Goal: Transaction & Acquisition: Purchase product/service

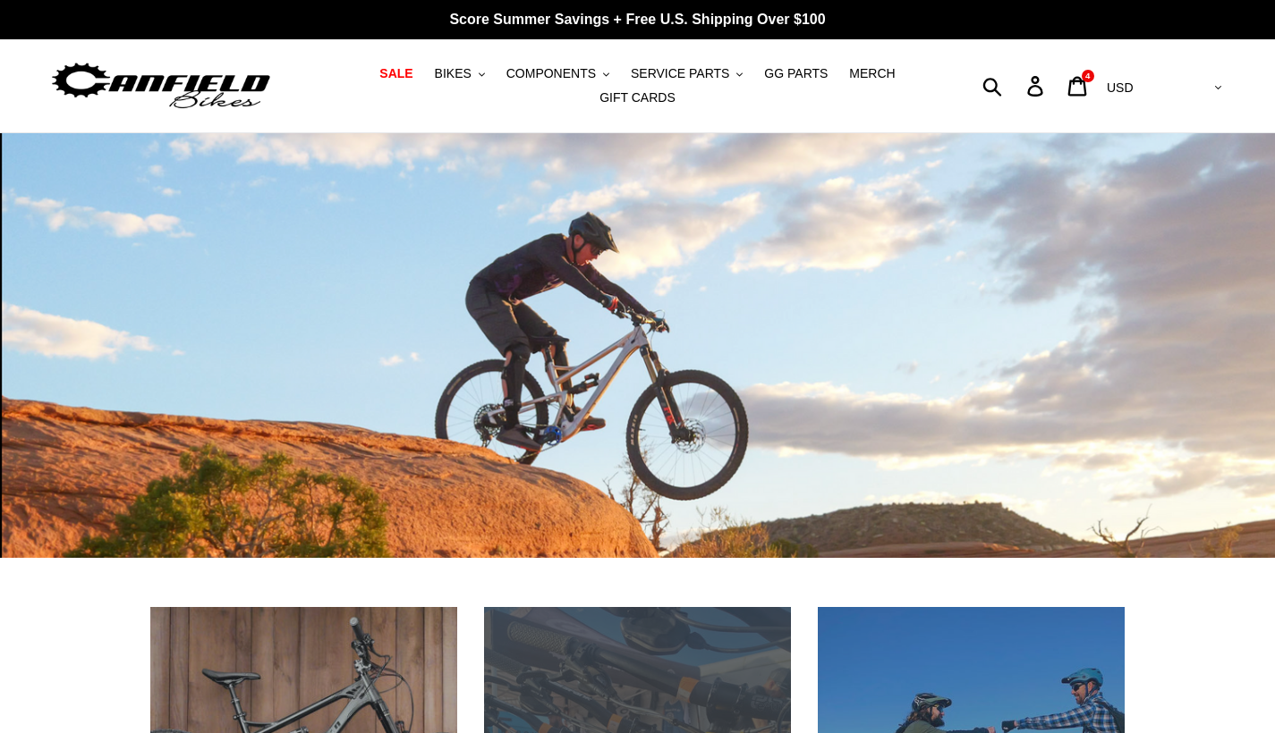
scroll to position [532, 0]
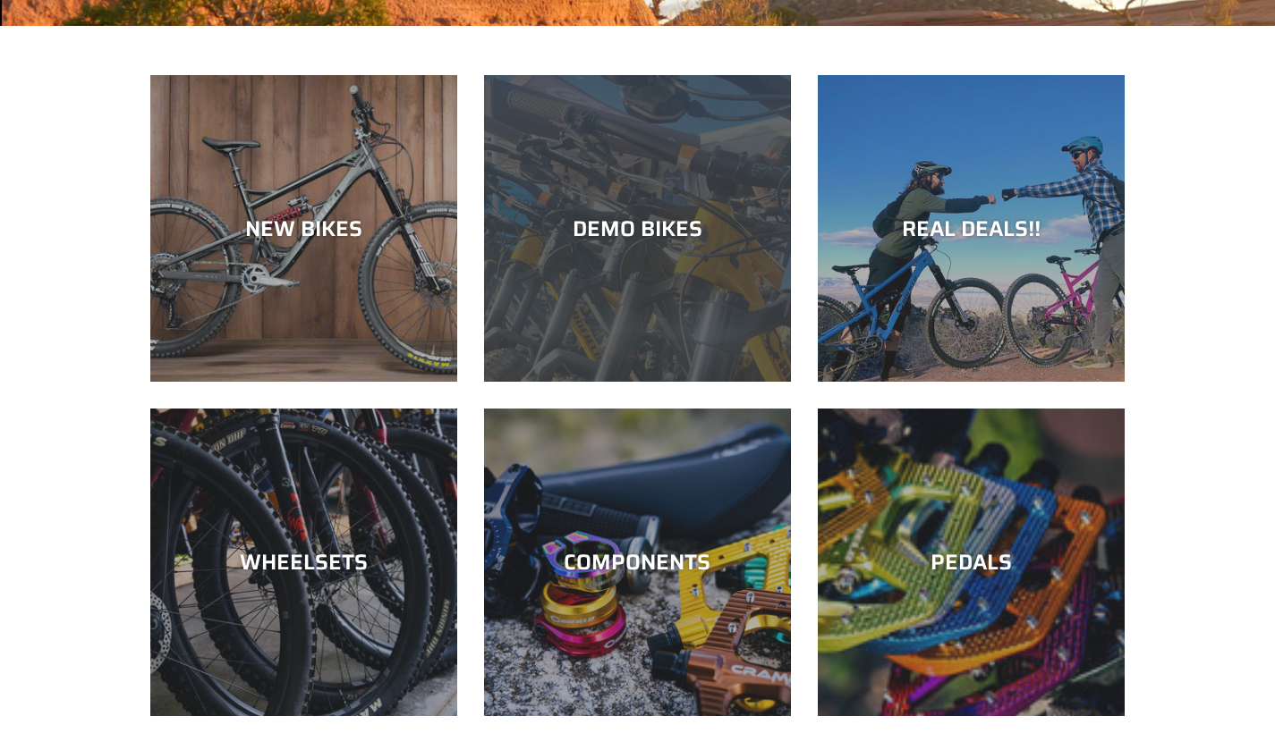
click at [534, 382] on div "DEMO BIKES" at bounding box center [637, 382] width 307 height 0
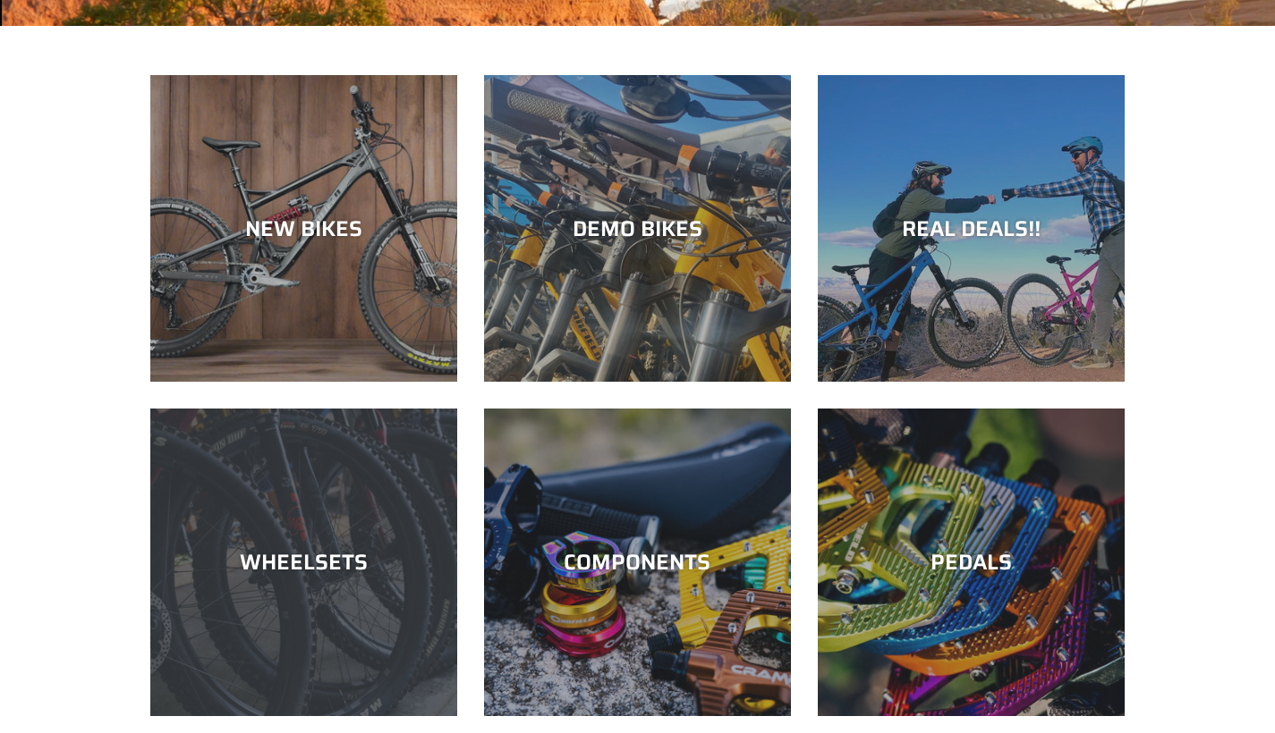
scroll to position [0, 0]
click at [381, 716] on div "WHEELSETS" at bounding box center [303, 716] width 307 height 0
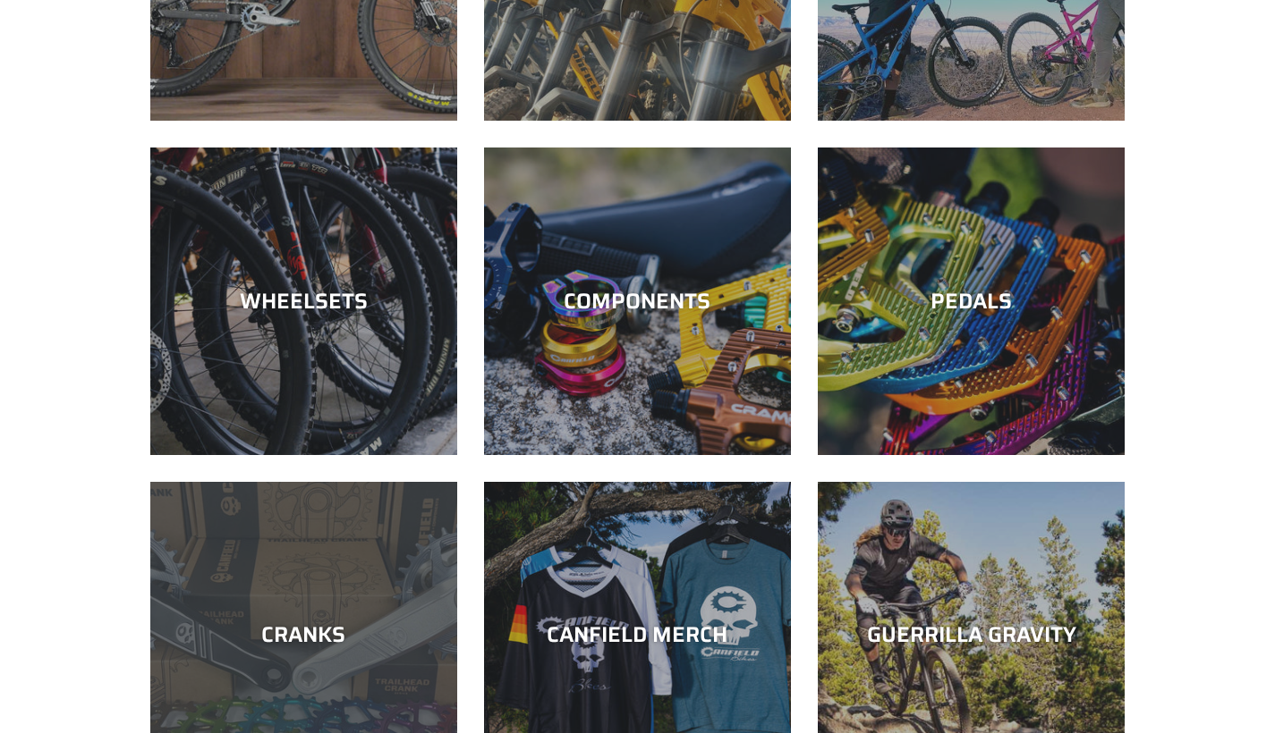
scroll to position [811, 0]
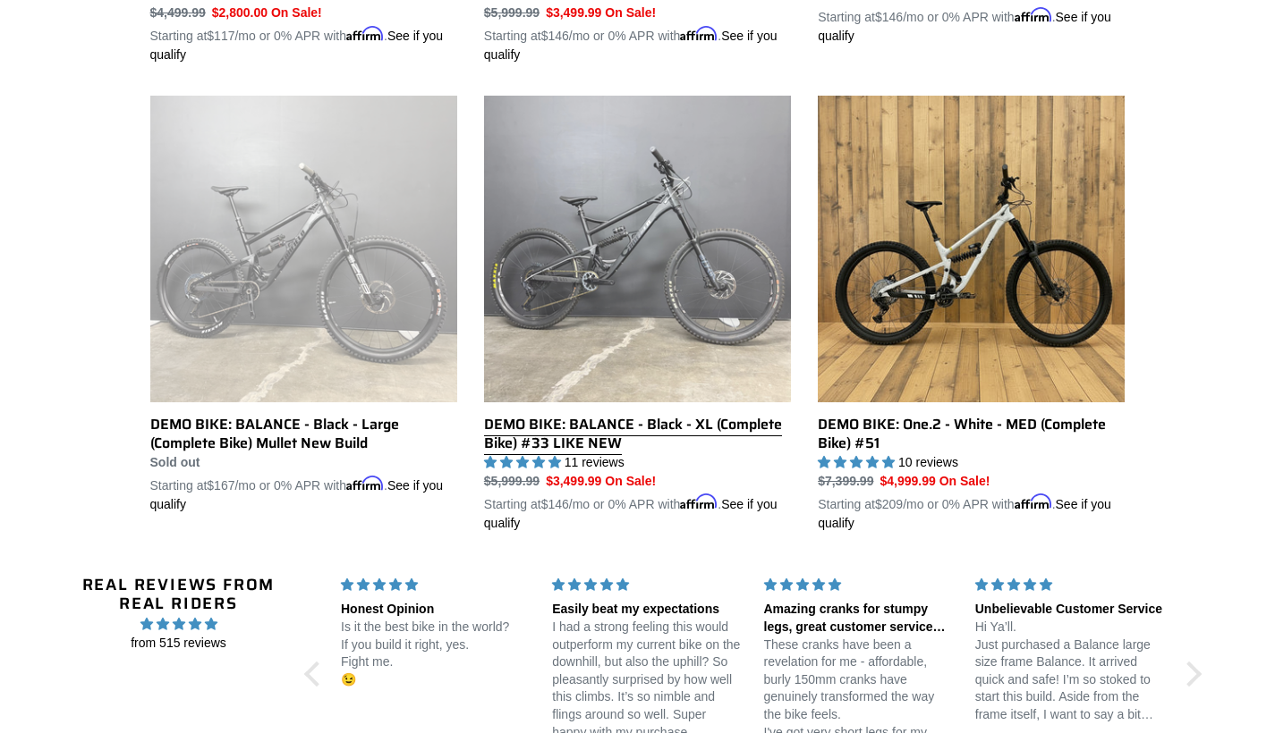
scroll to position [1375, 0]
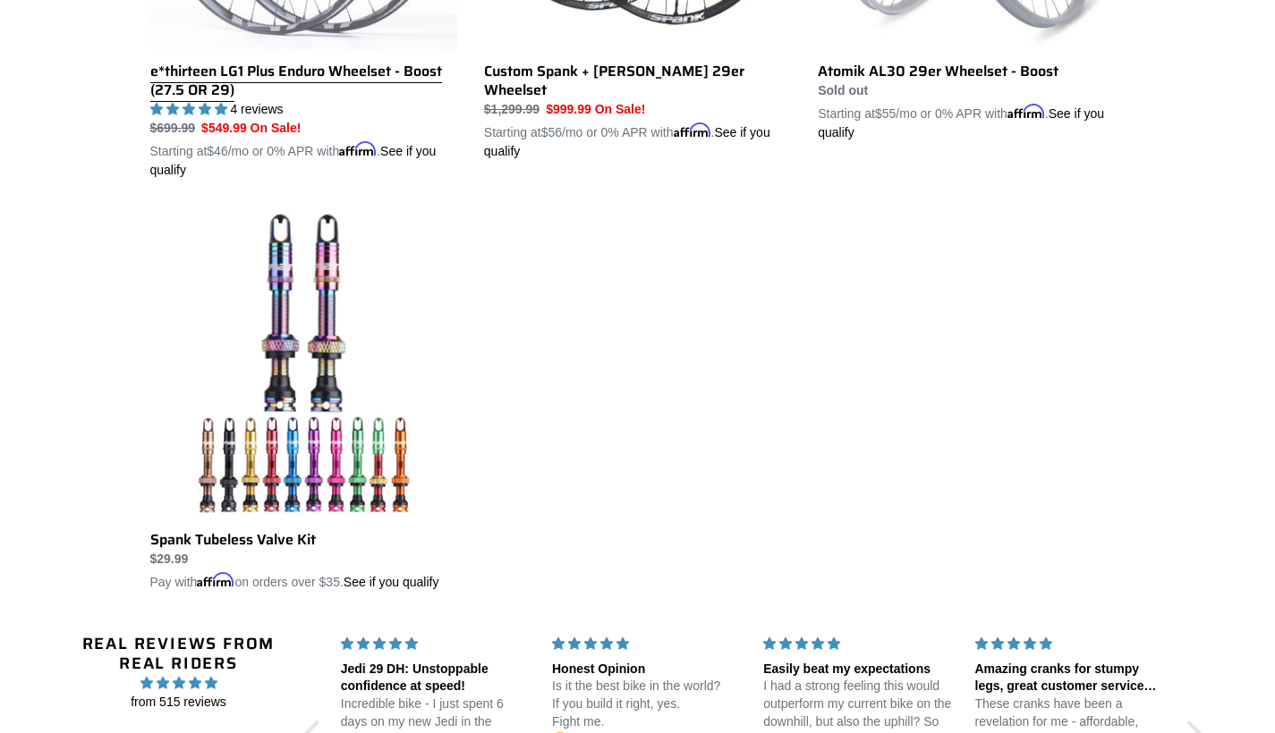
scroll to position [793, 0]
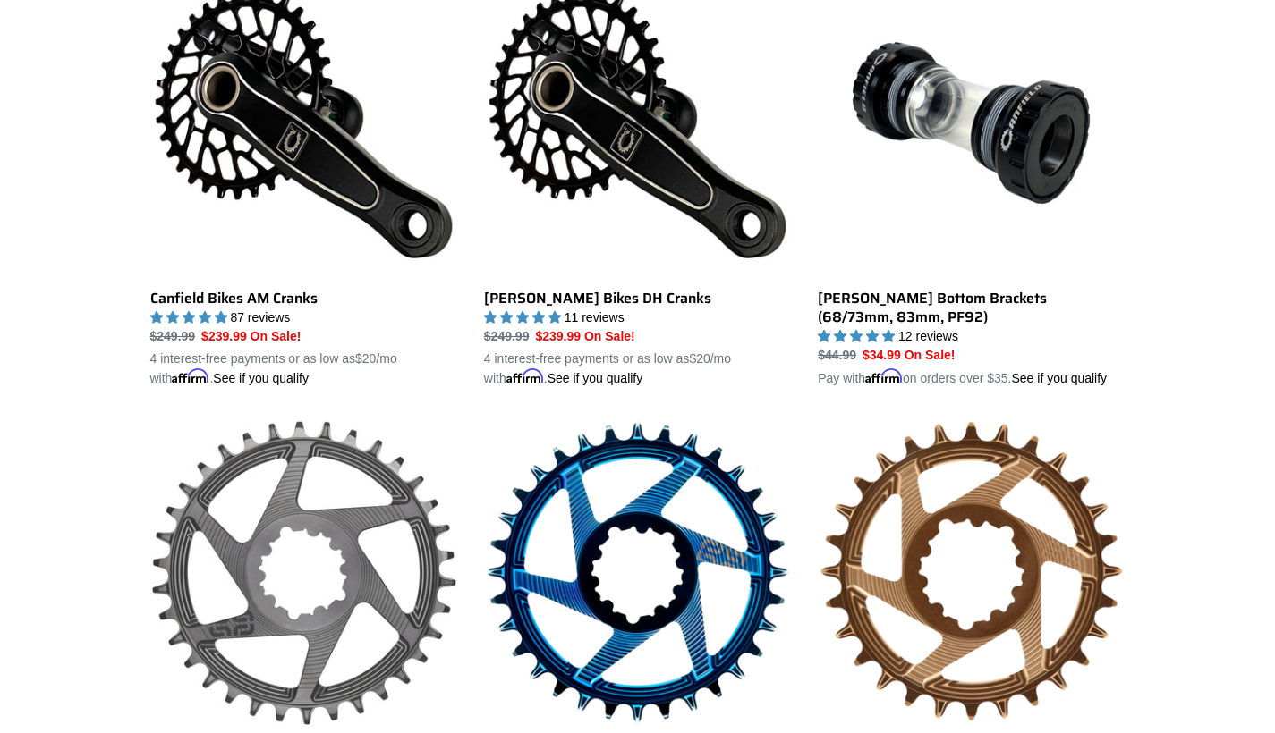
scroll to position [578, 0]
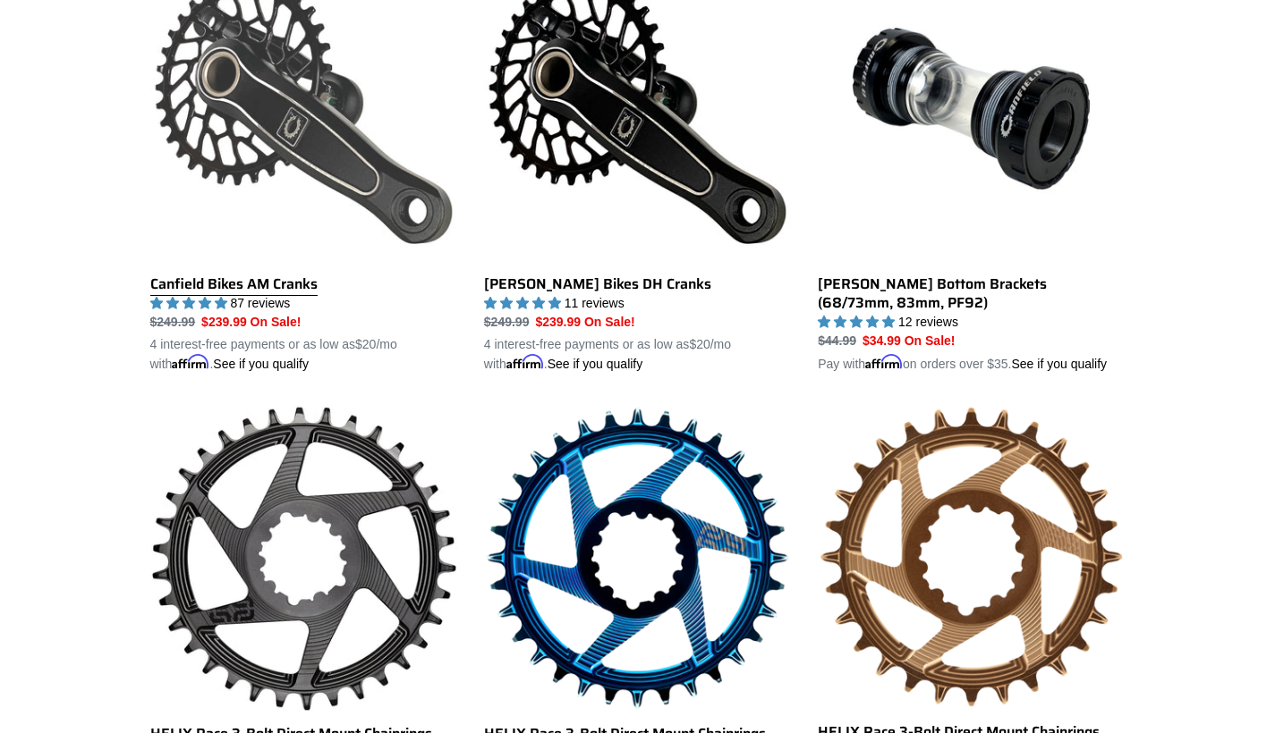
click at [309, 224] on link "Canfield Bikes AM Cranks" at bounding box center [303, 164] width 307 height 419
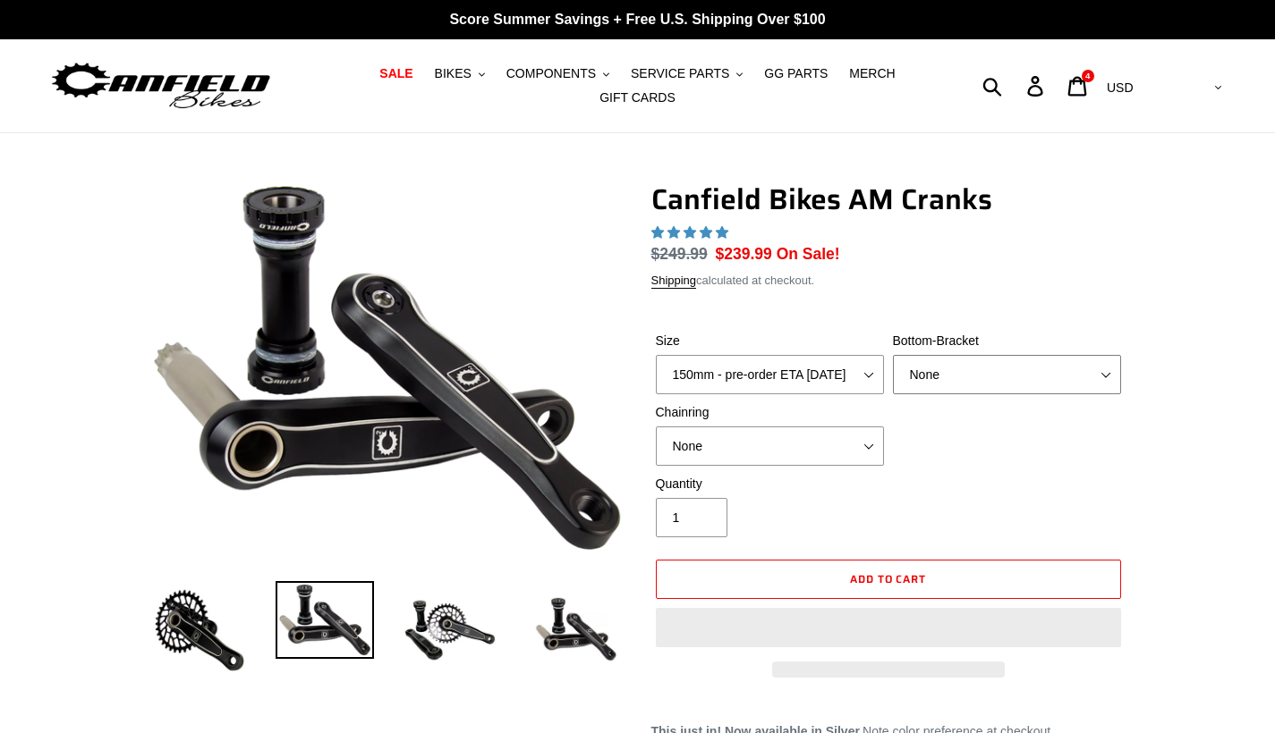
click at [970, 386] on select "None BSA Threaded 68/73mm Press Fit PF92" at bounding box center [1007, 374] width 228 height 39
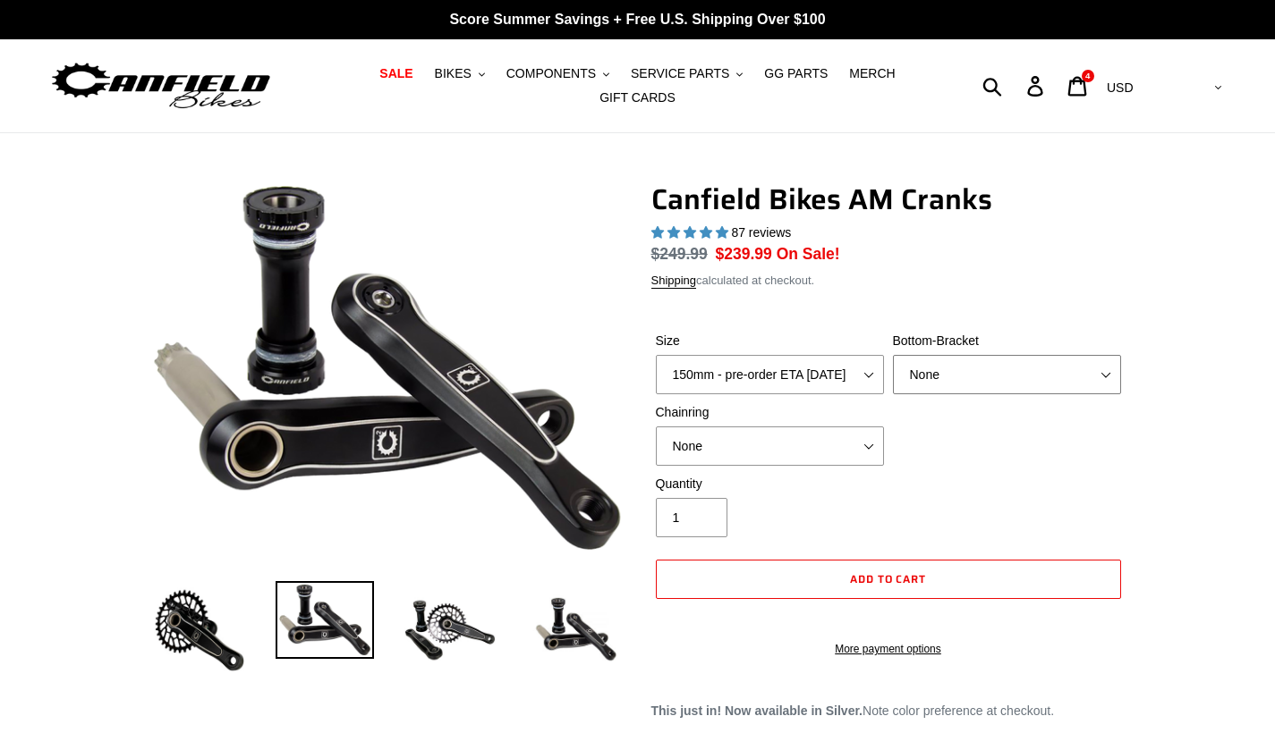
select select "highest-rating"
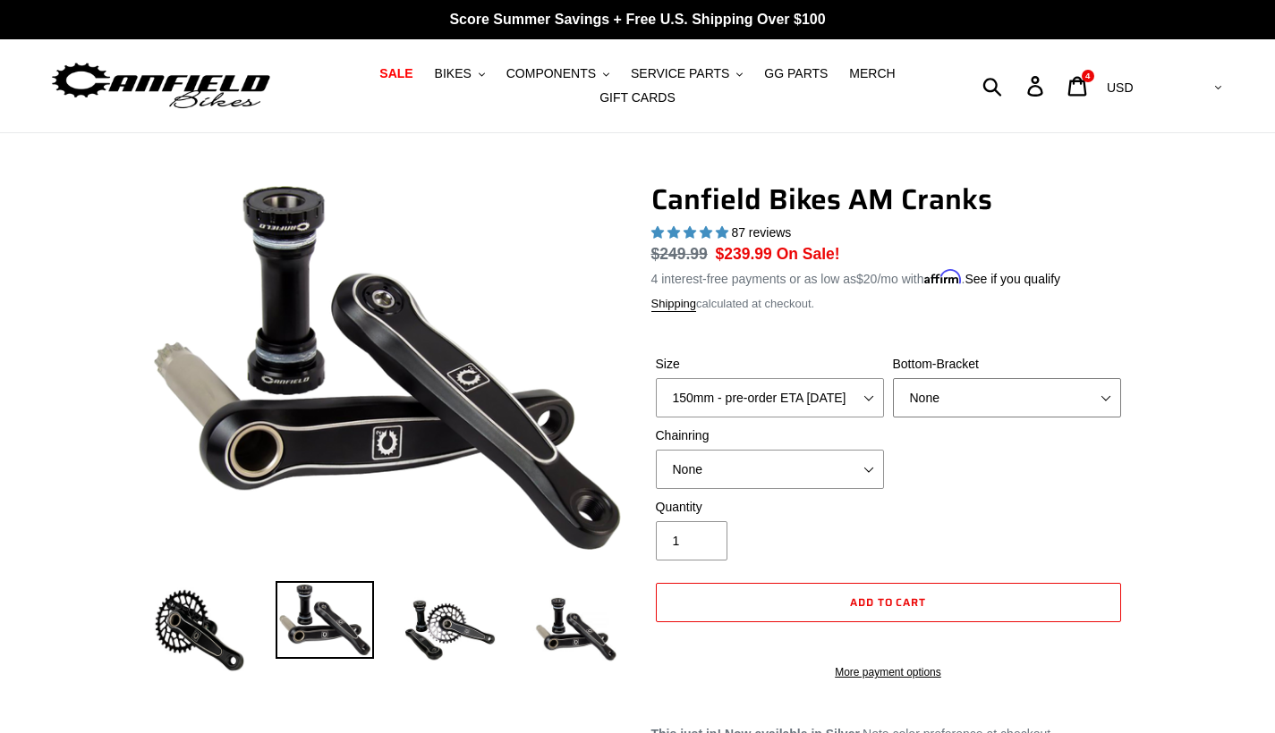
select select "Press Fit PF92"
click at [825, 400] on select "150mm - pre-order ETA 10/15/25 155mm - pre-order ETA 10/15/25 160mm - pre-order…" at bounding box center [770, 397] width 228 height 39
select select "160mm - pre-order ETA 10/15/25"
click at [832, 475] on select "None 30t Round (Boost 148) 30t Oval (Boost 148) 32t Round (Boost 148) 32t Oval …" at bounding box center [770, 469] width 228 height 39
select select "None"
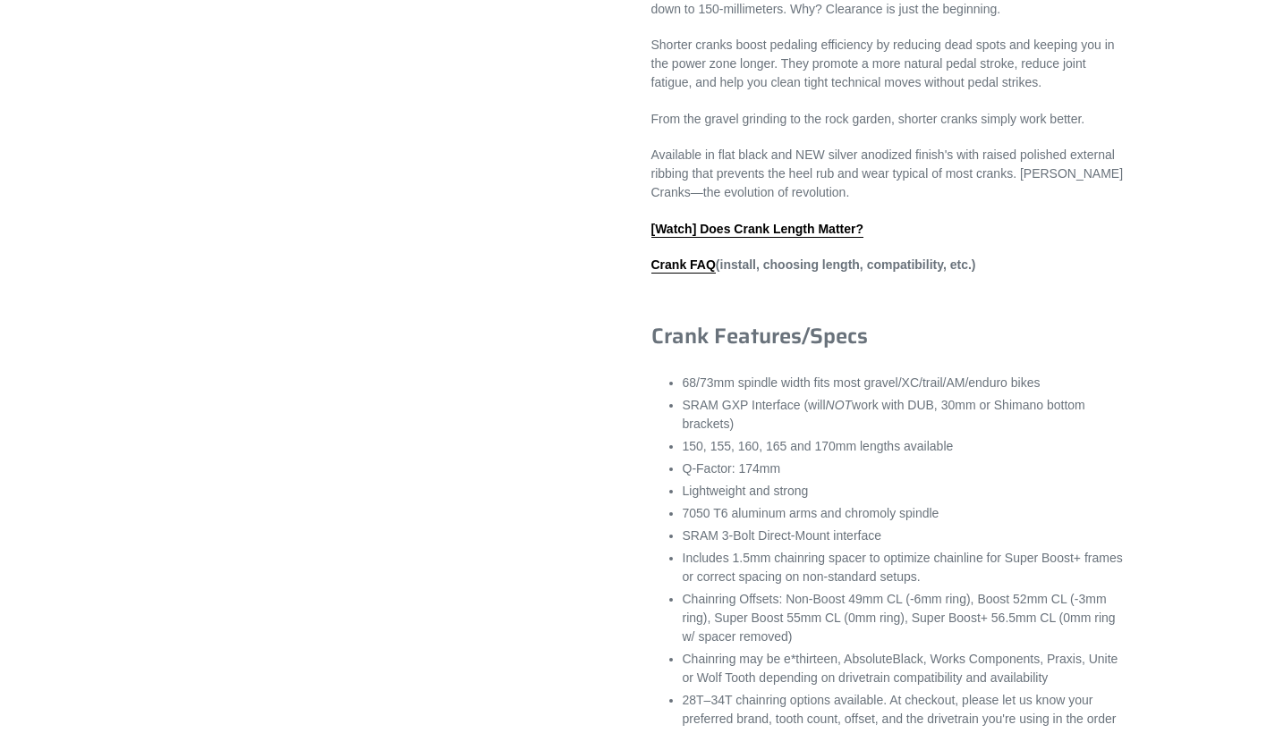
scroll to position [983, 0]
drag, startPoint x: 720, startPoint y: 441, endPoint x: 796, endPoint y: 442, distance: 76.0
click at [796, 434] on li "SRAM GXP Interface (will NOT work with DUB, 30mm or Shimano bottom brackets)" at bounding box center [903, 415] width 443 height 38
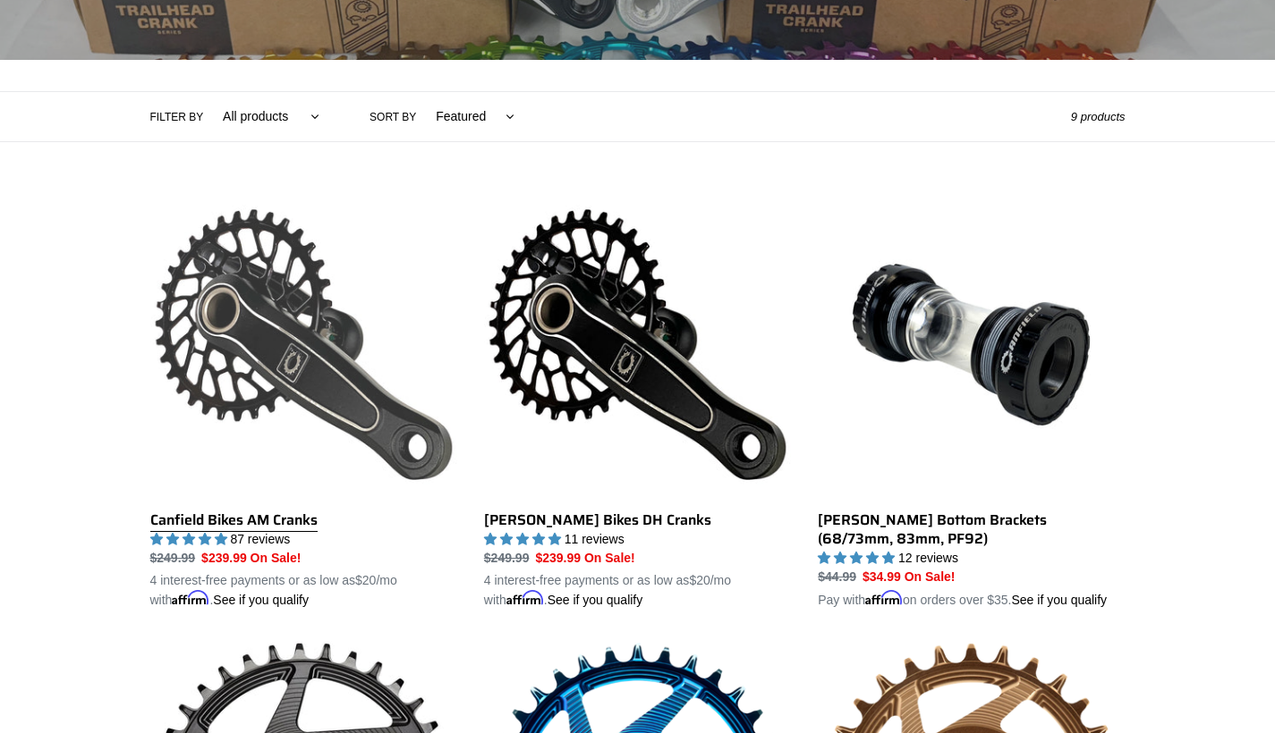
click at [309, 345] on link "Canfield Bikes AM Cranks" at bounding box center [303, 400] width 307 height 419
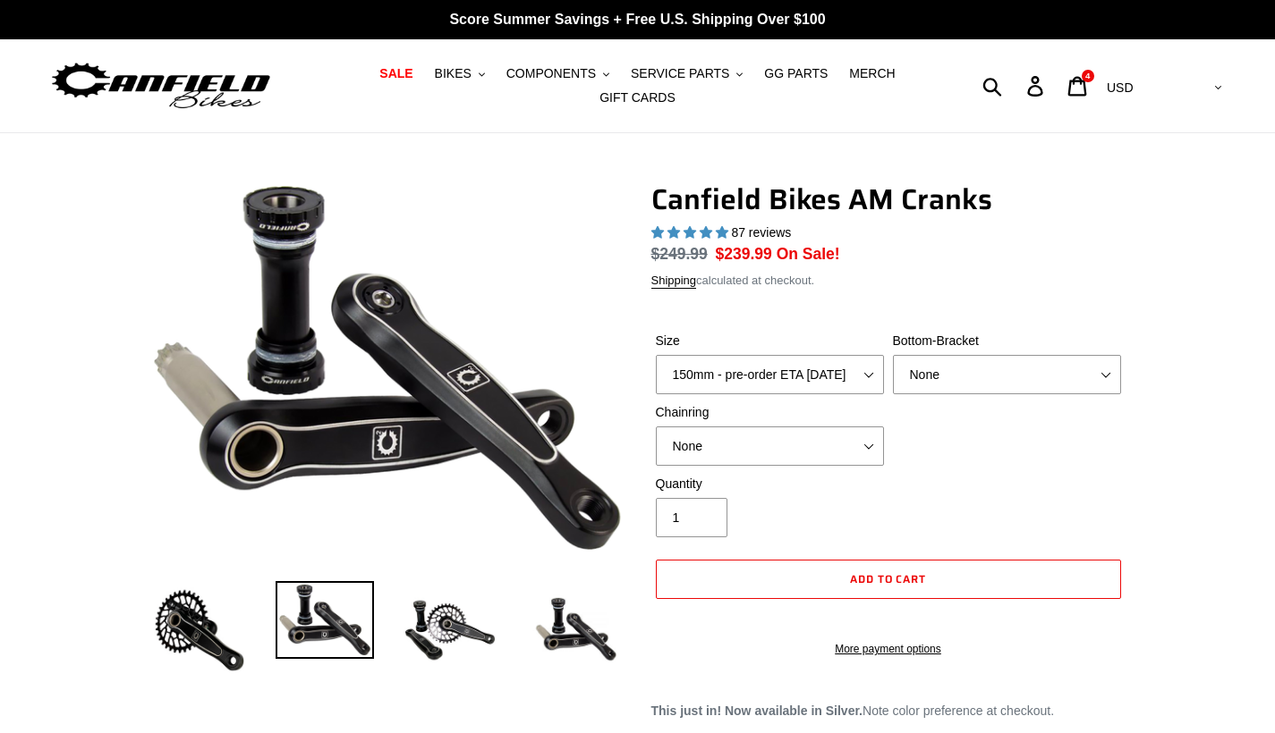
select select "highest-rating"
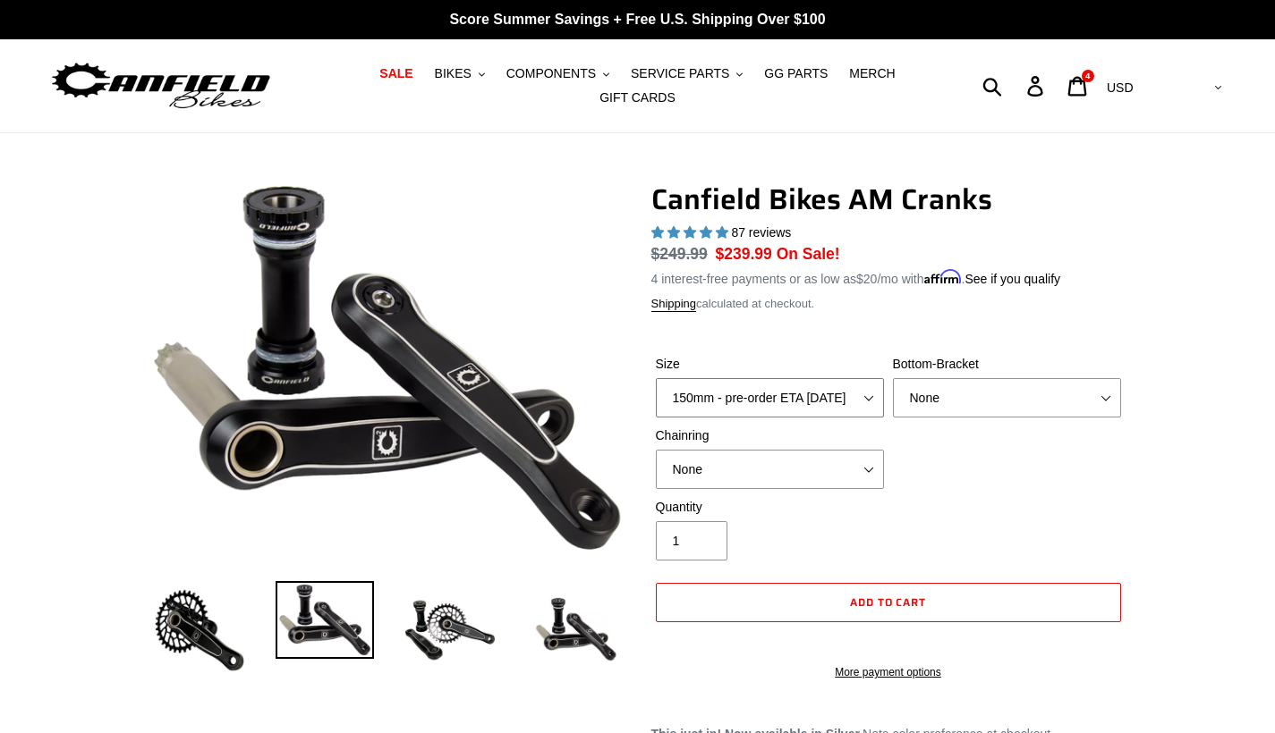
select select "155mm - pre-order ETA 10/15/25"
select select "Press Fit PF92"
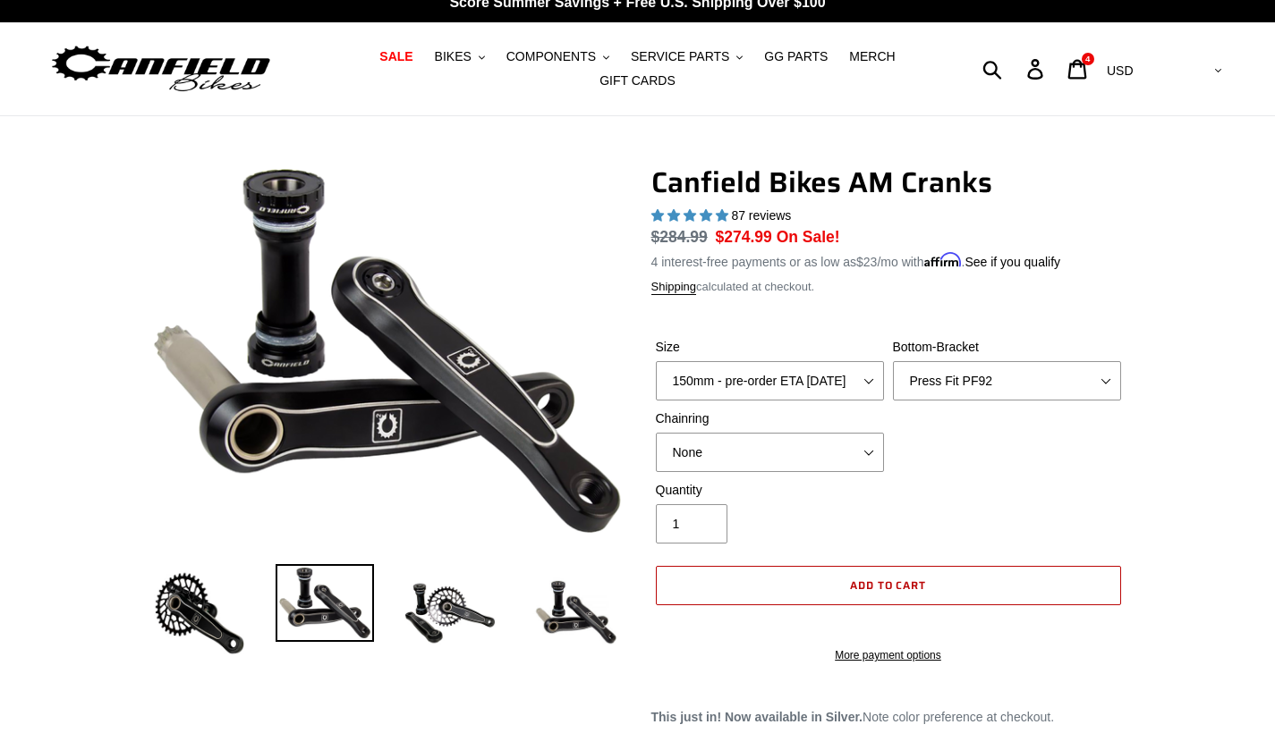
click at [844, 575] on button "Add to cart" at bounding box center [888, 585] width 465 height 39
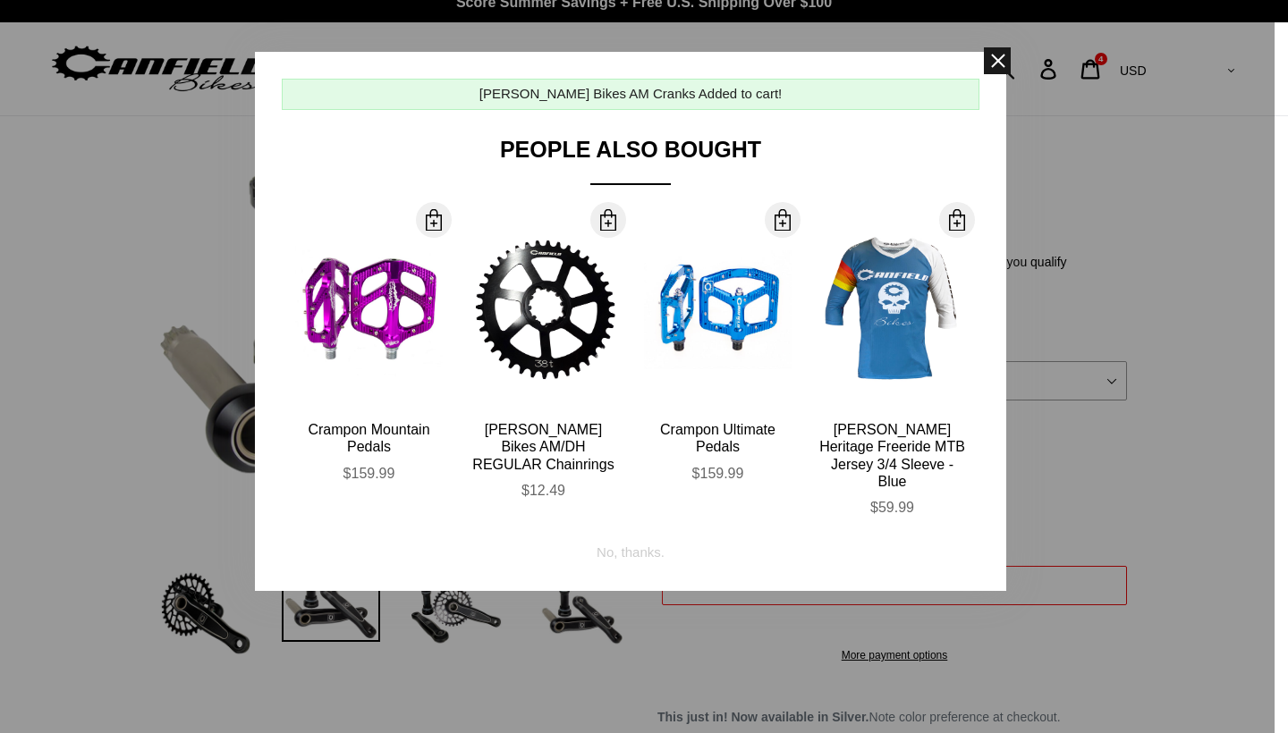
click at [987, 67] on span at bounding box center [997, 60] width 27 height 27
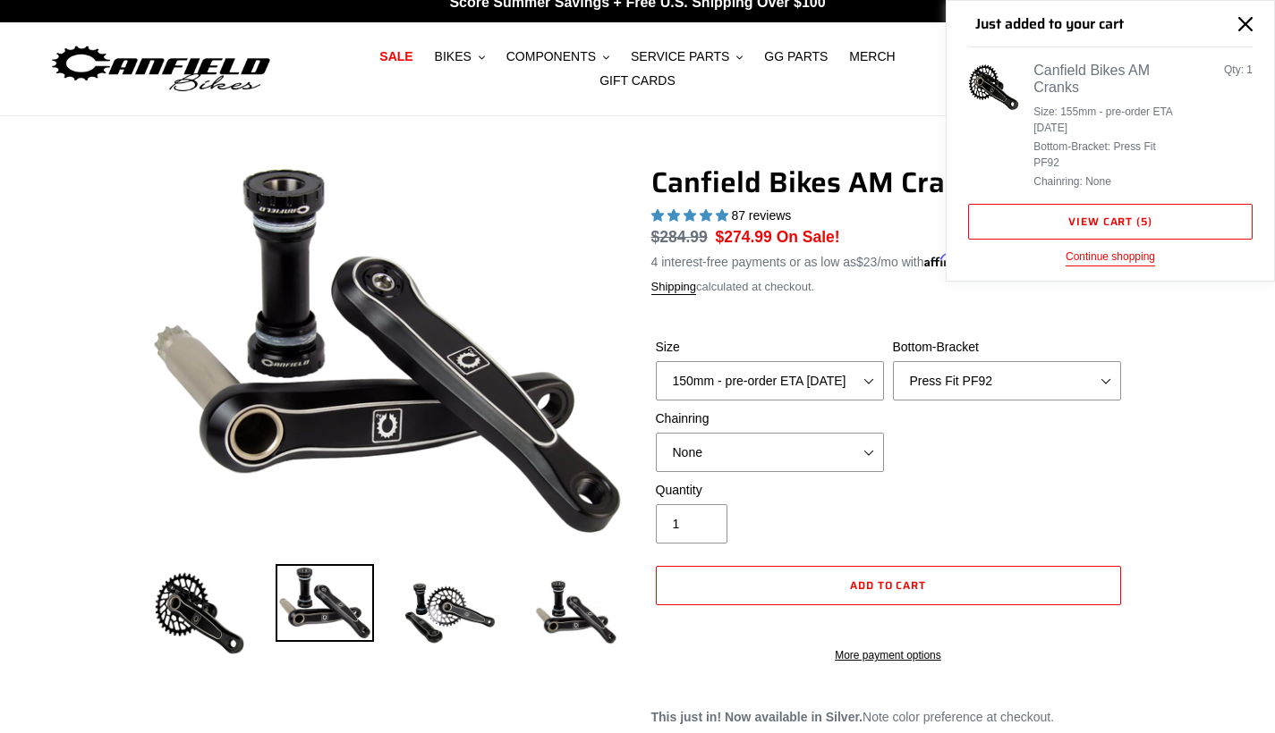
click at [1151, 52] on div "Just added to your cart Canfield Bikes AM Cranks Size: 155mm - pre-order ETA 10…" at bounding box center [1109, 141] width 327 height 280
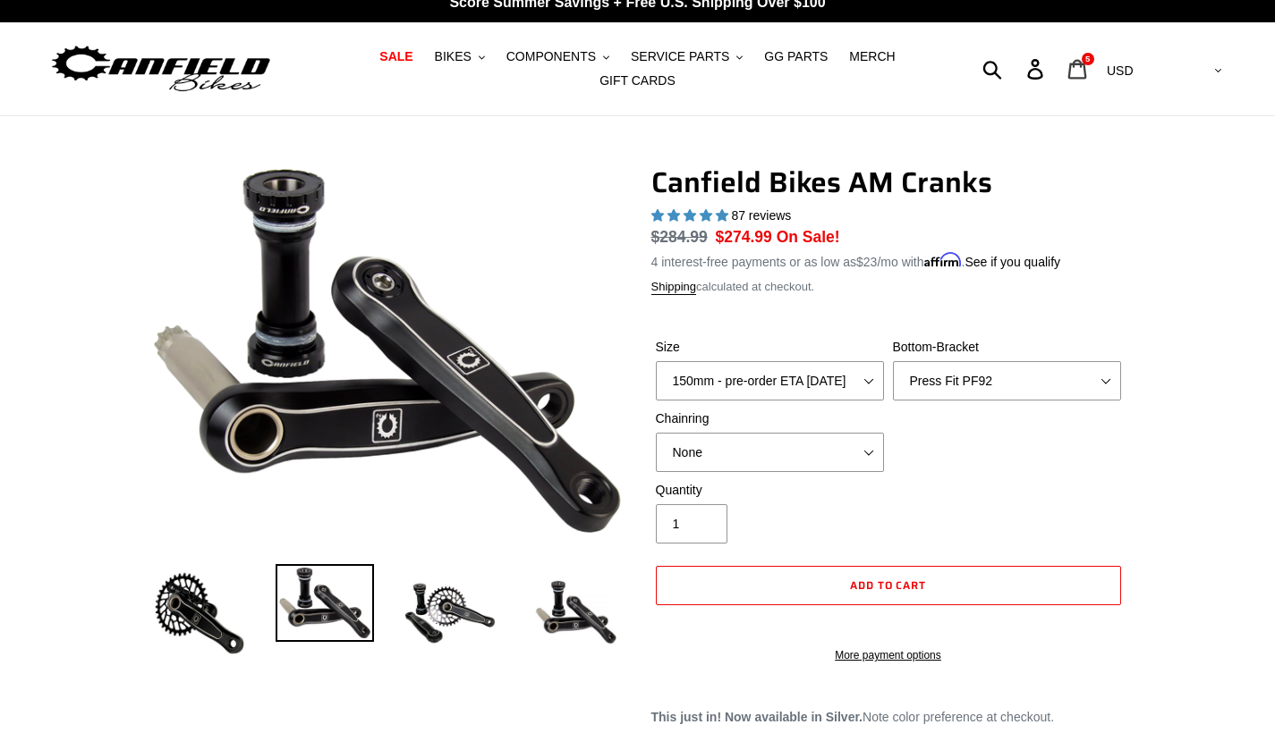
click at [1099, 52] on link "Cart 5 items" at bounding box center [1078, 69] width 42 height 38
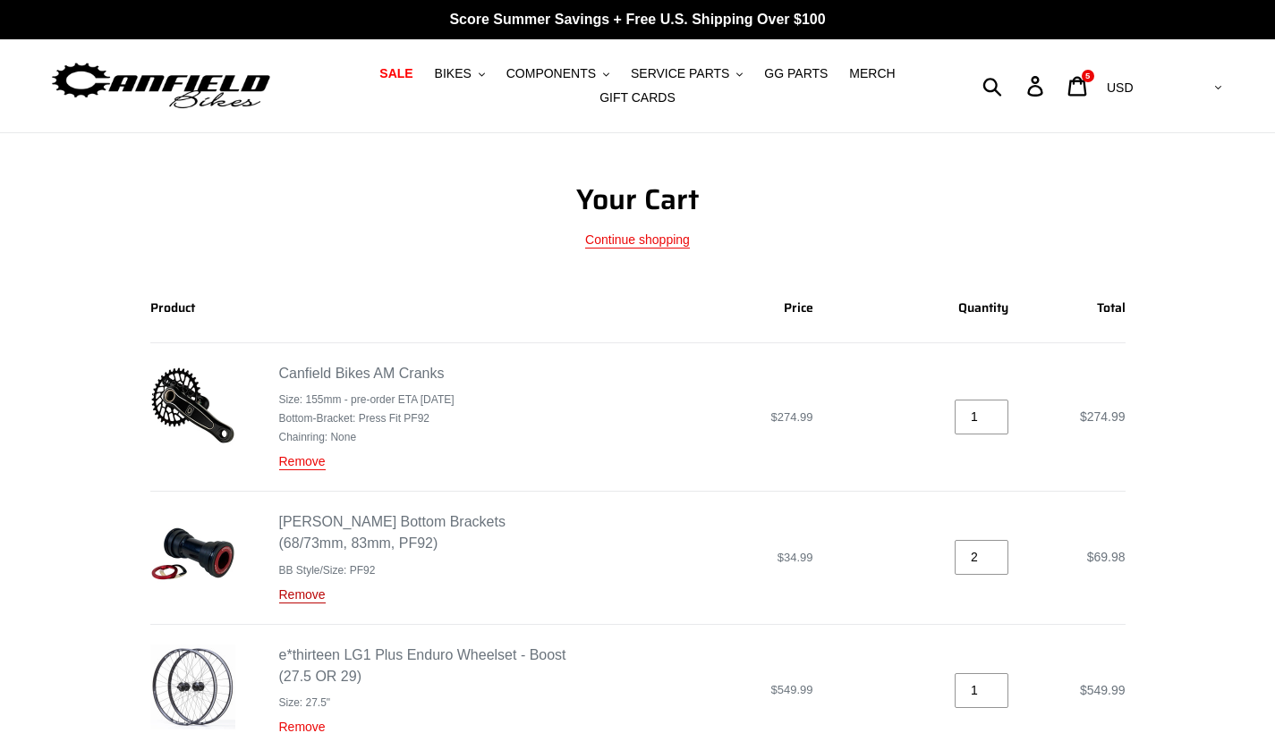
click at [301, 592] on link "Remove" at bounding box center [302, 596] width 47 height 16
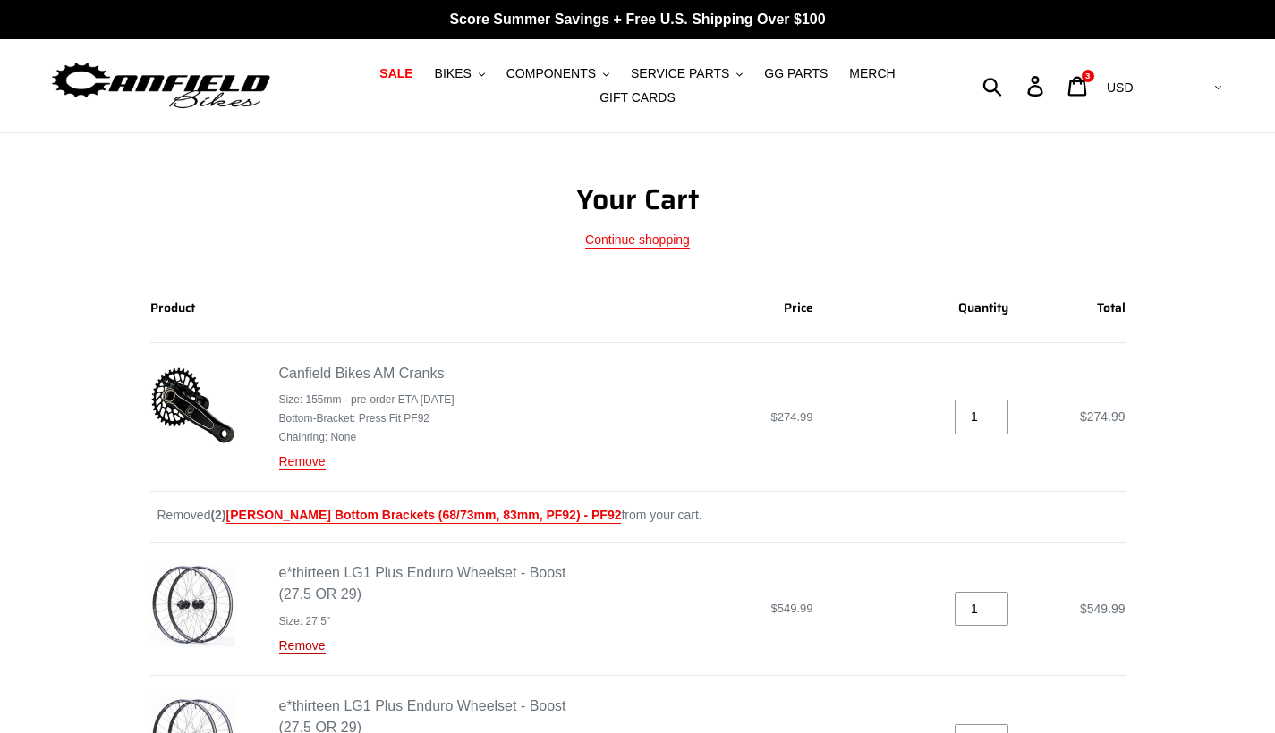
click at [299, 642] on link "Remove" at bounding box center [302, 647] width 47 height 16
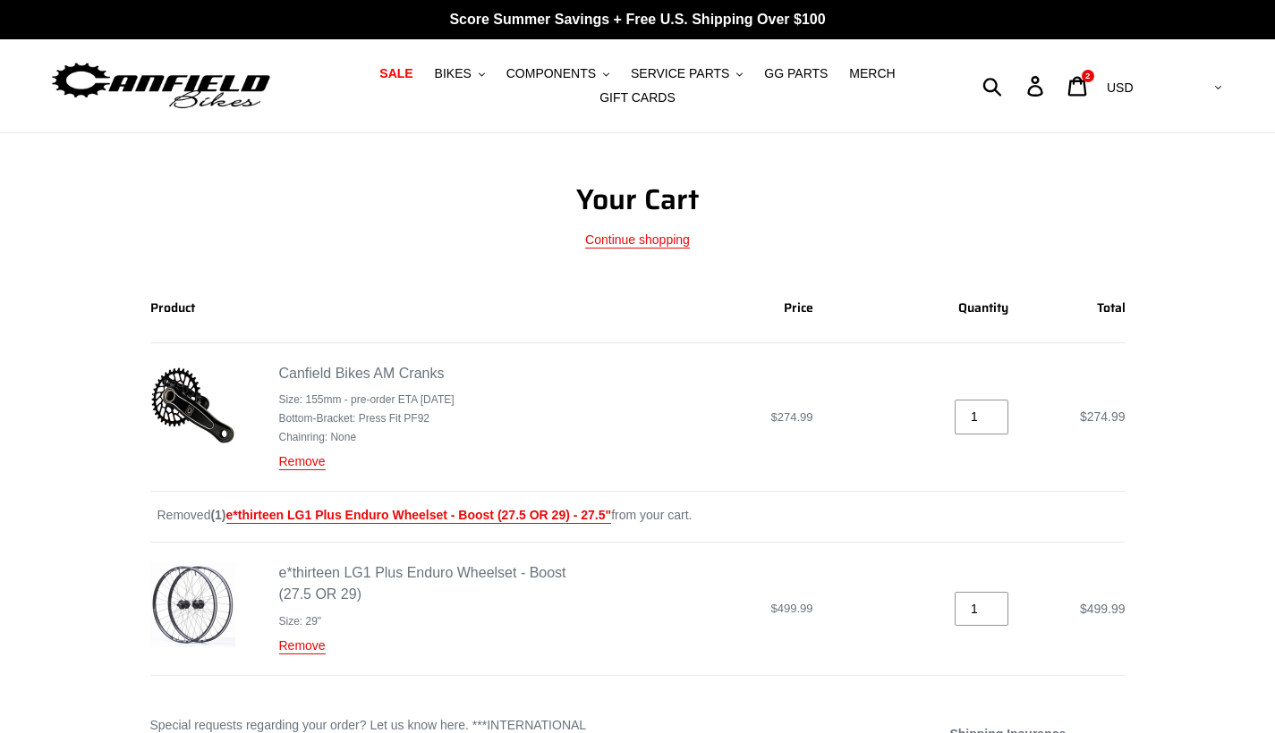
click at [299, 642] on link "Remove" at bounding box center [302, 647] width 47 height 16
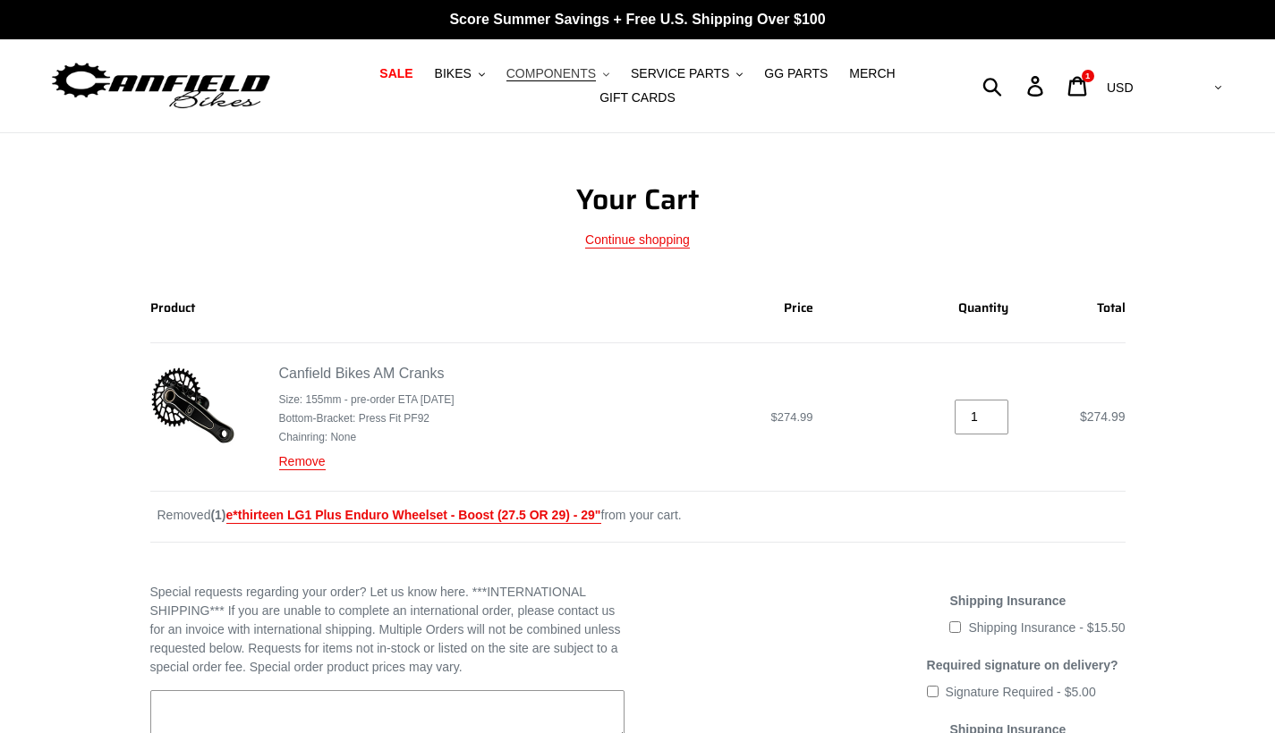
click at [561, 64] on button "COMPONENTS .cls-1{fill:#231f20}" at bounding box center [557, 74] width 121 height 24
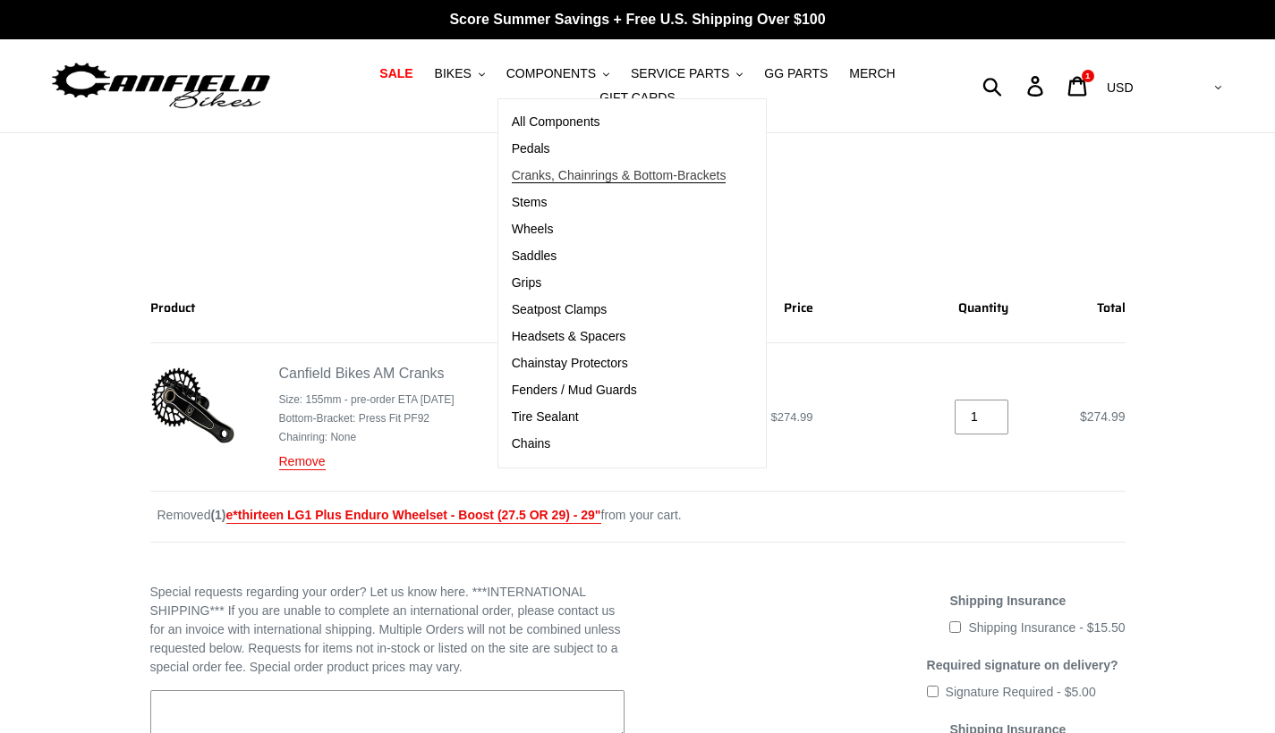
click at [581, 177] on span "Cranks, Chainrings & Bottom-Brackets" at bounding box center [619, 175] width 215 height 15
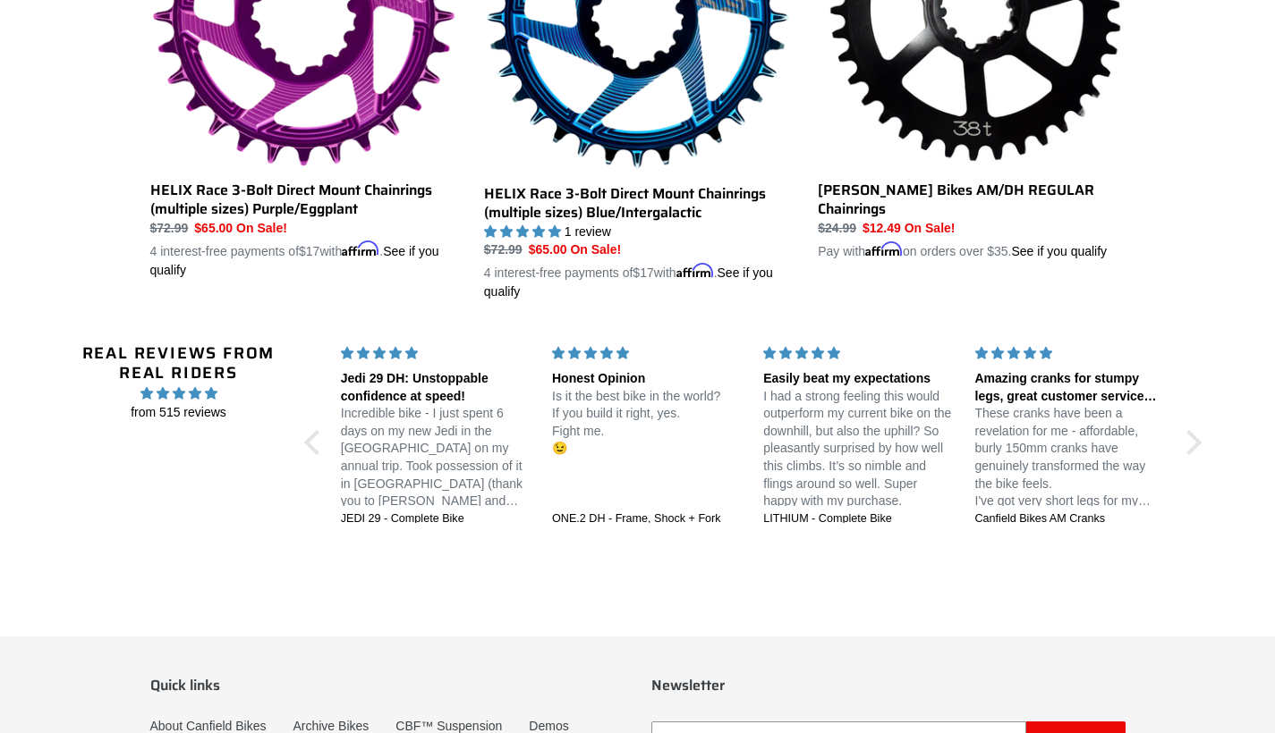
scroll to position [1588, 0]
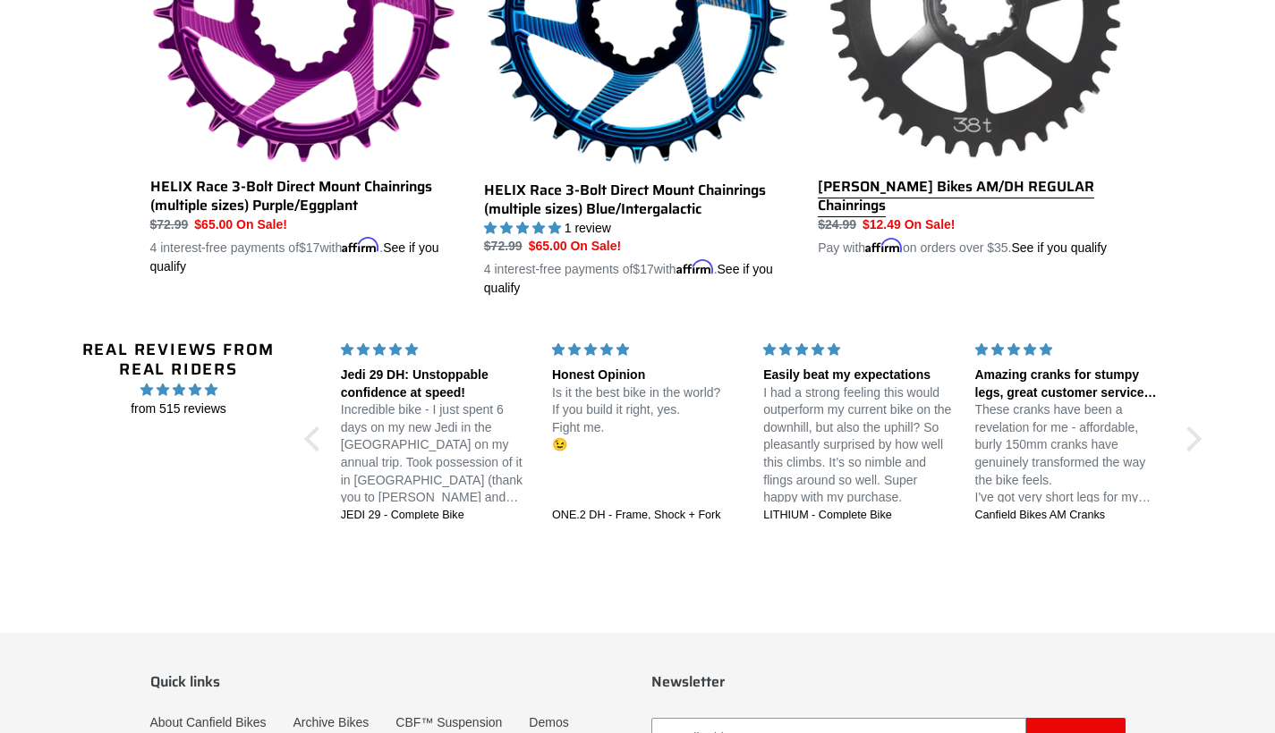
click at [1020, 38] on link "[PERSON_NAME] Bikes AM/DH REGULAR Chainrings" at bounding box center [970, 58] width 307 height 397
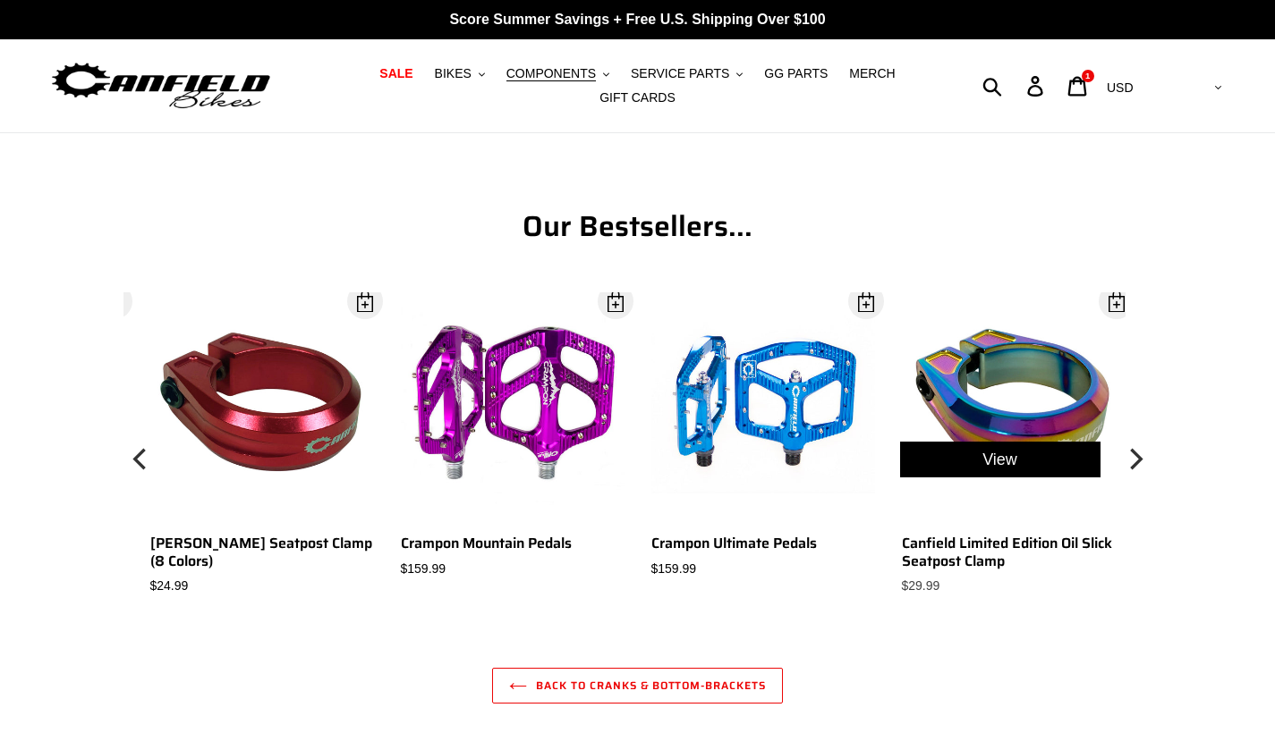
click at [1018, 396] on div "View" at bounding box center [1000, 459] width 250 height 334
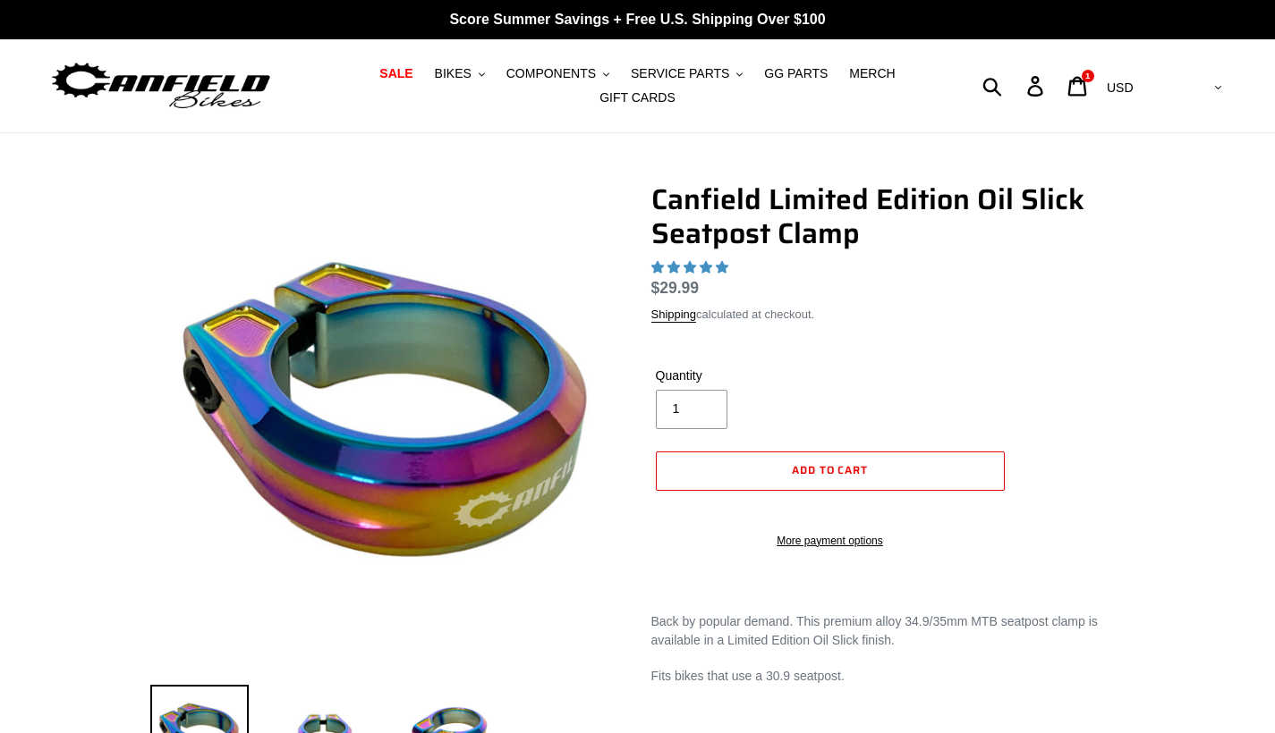
scroll to position [358, 0]
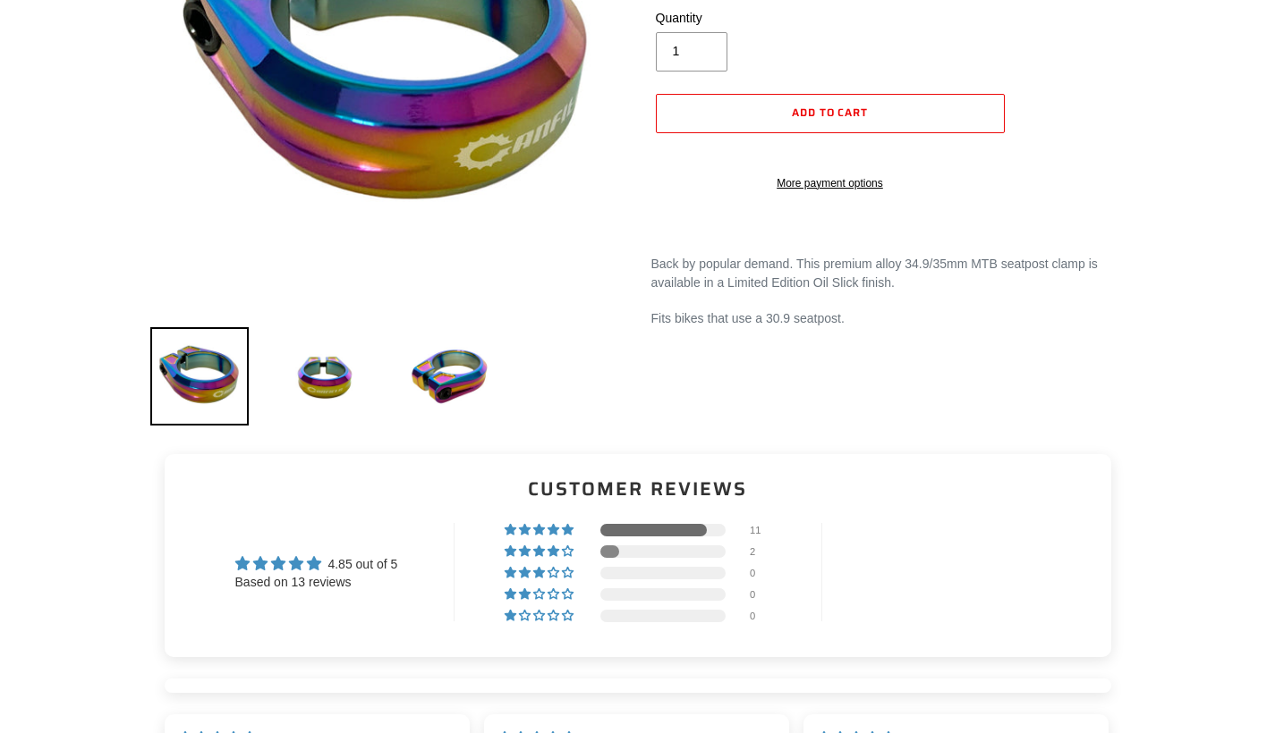
select select "highest-rating"
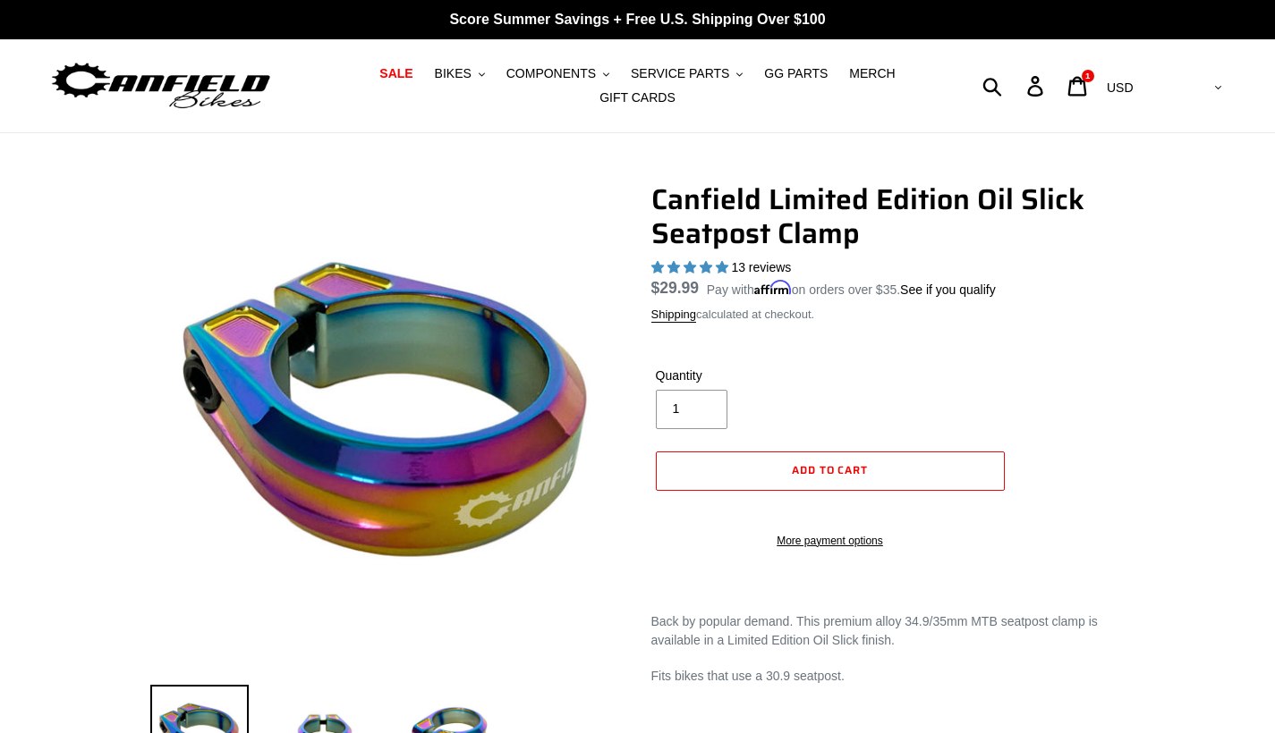
scroll to position [0, 0]
click at [767, 75] on span "GG PARTS" at bounding box center [796, 73] width 64 height 15
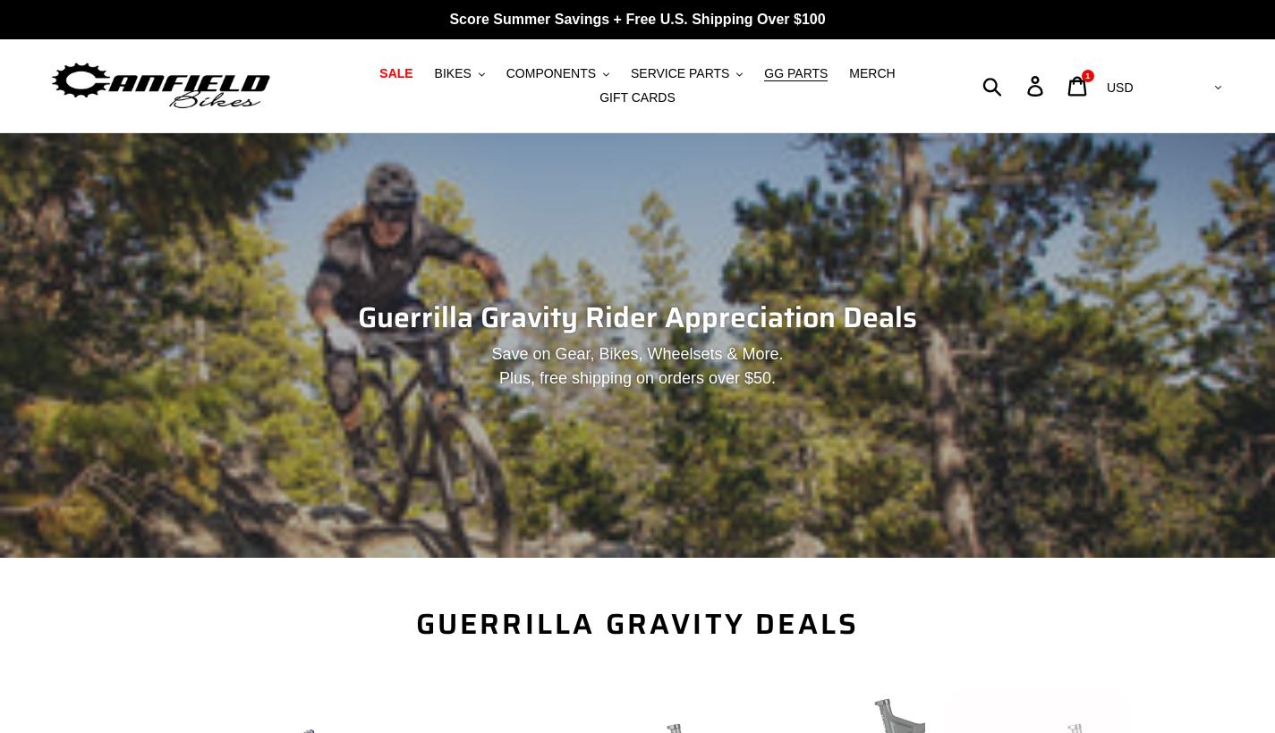
click at [599, 75] on button "COMPONENTS .cls-1{fill:#231f20}" at bounding box center [557, 74] width 121 height 24
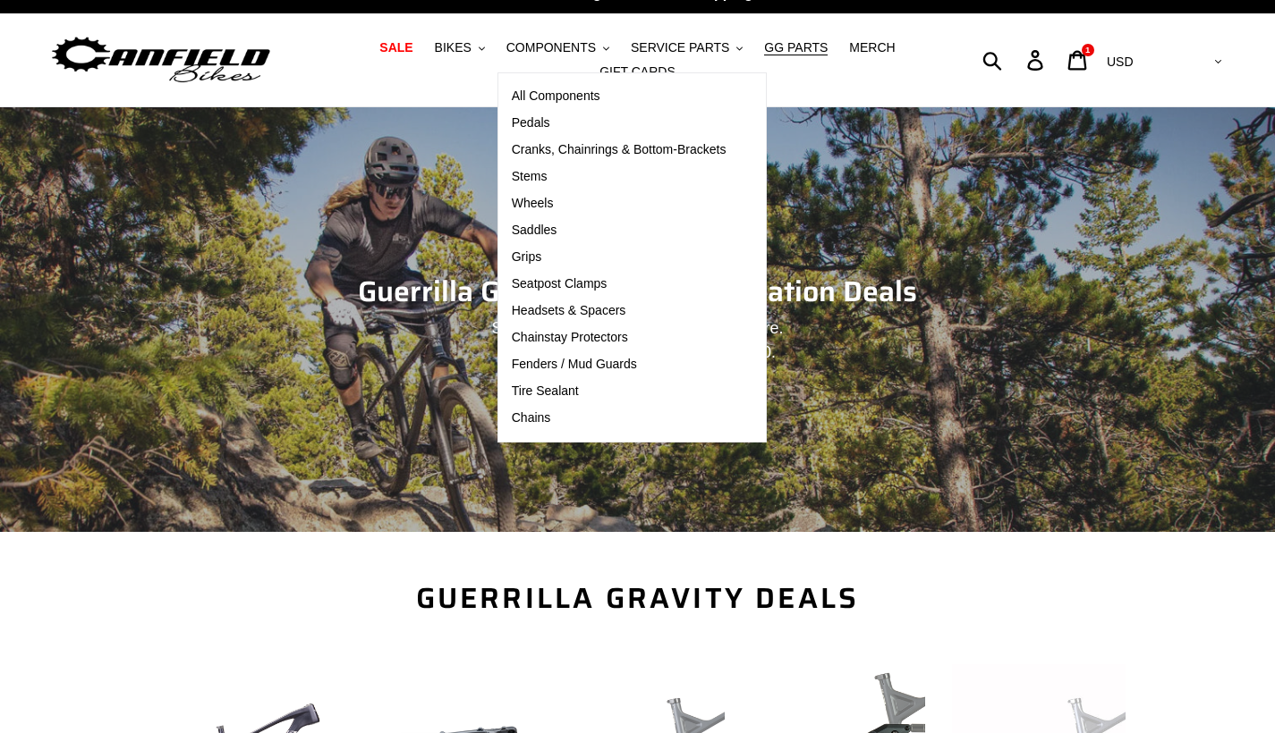
scroll to position [26, 0]
click at [555, 174] on link "Stems" at bounding box center [618, 177] width 241 height 27
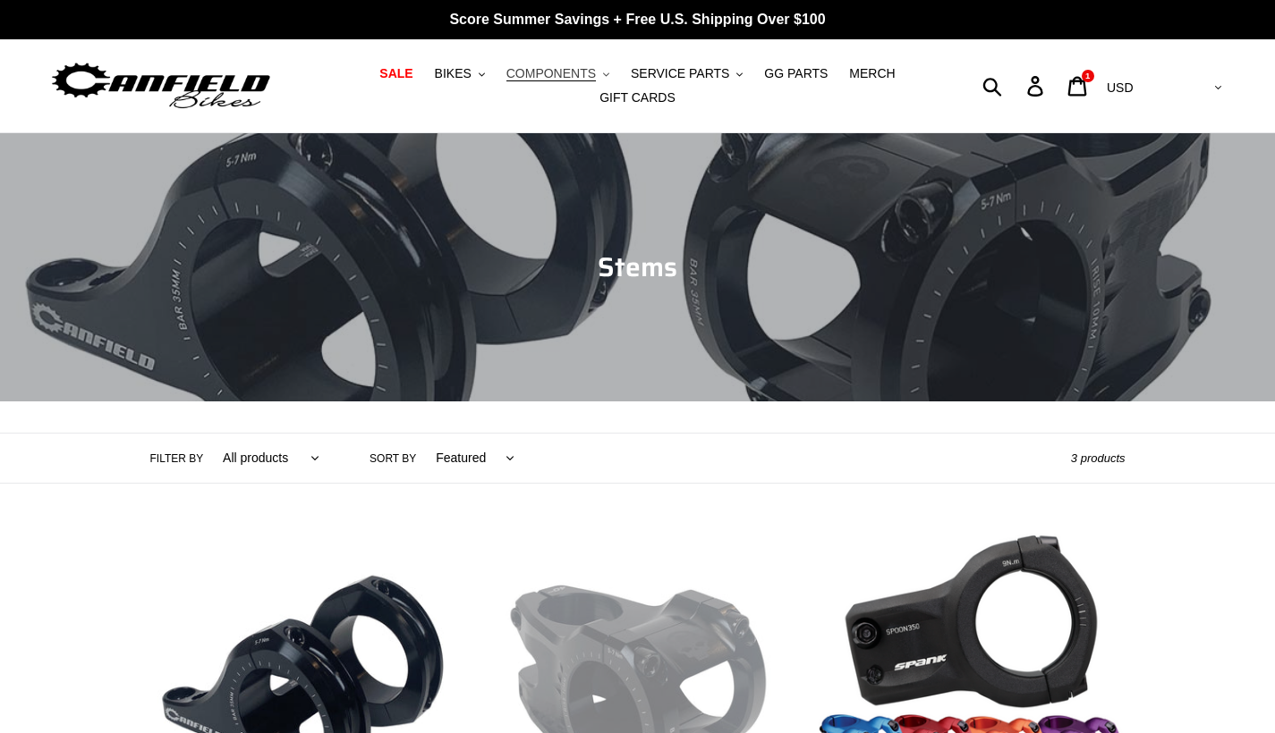
click at [554, 71] on span "COMPONENTS" at bounding box center [550, 73] width 89 height 15
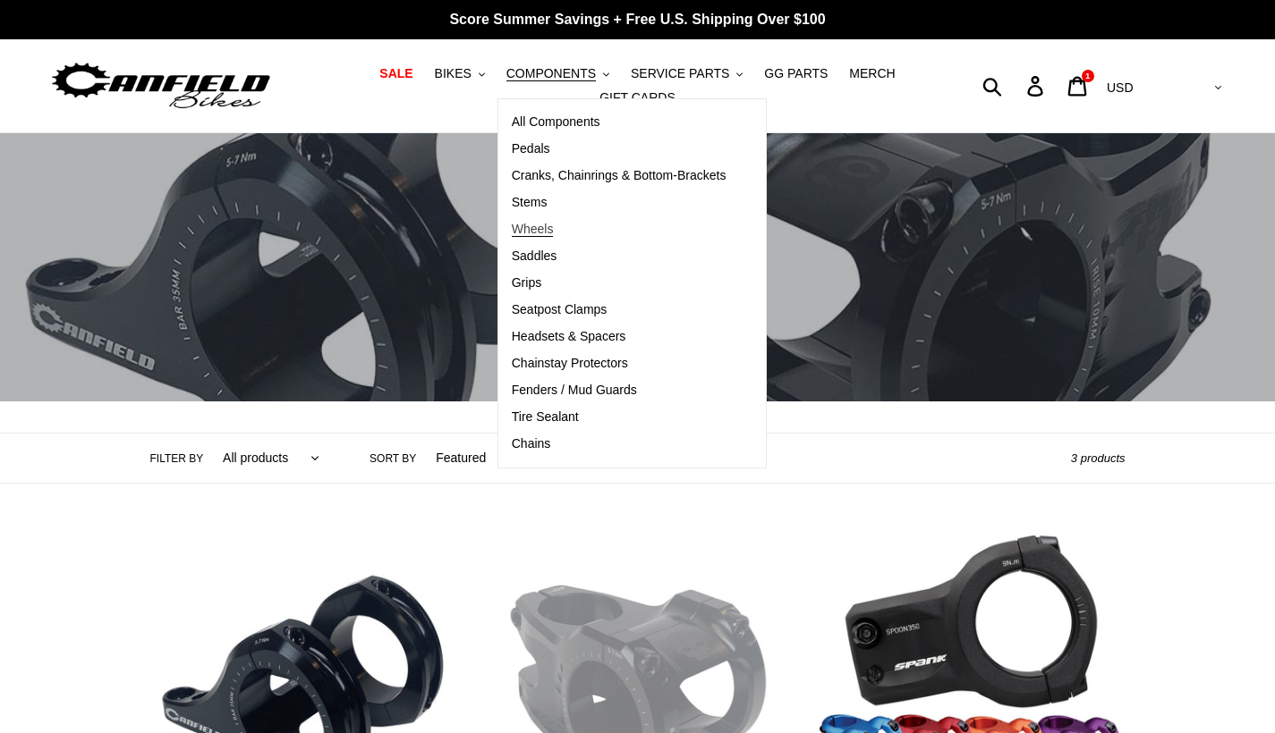
click at [560, 241] on link "Wheels" at bounding box center [618, 229] width 241 height 27
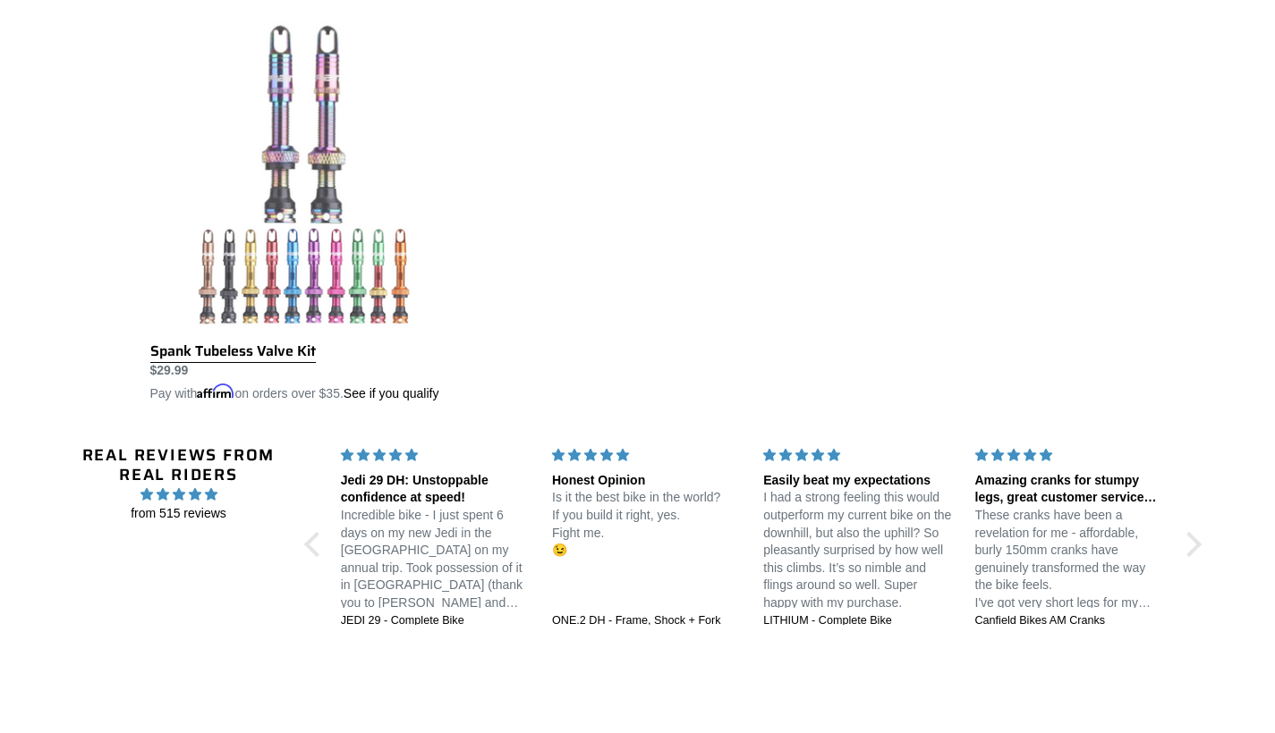
click at [347, 198] on link "Spank Tubeless Valve Kit" at bounding box center [303, 212] width 307 height 381
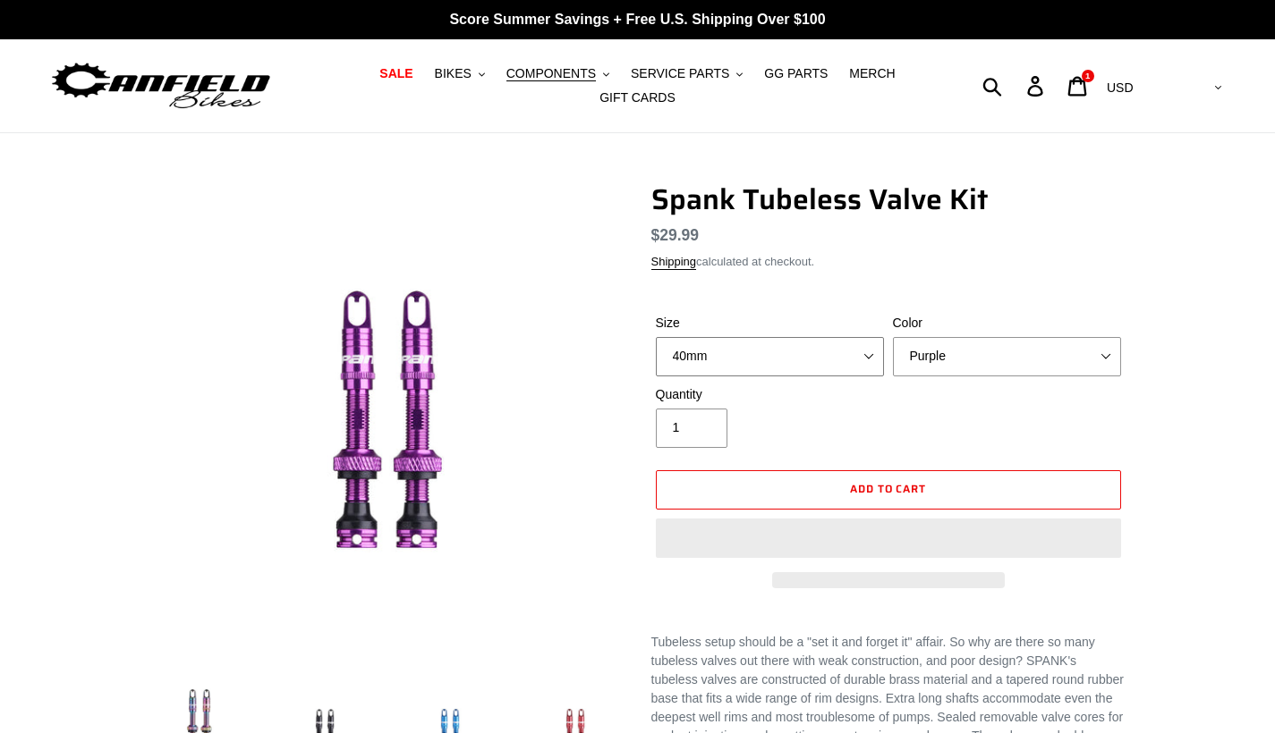
click at [779, 360] on select "40mm" at bounding box center [770, 356] width 228 height 39
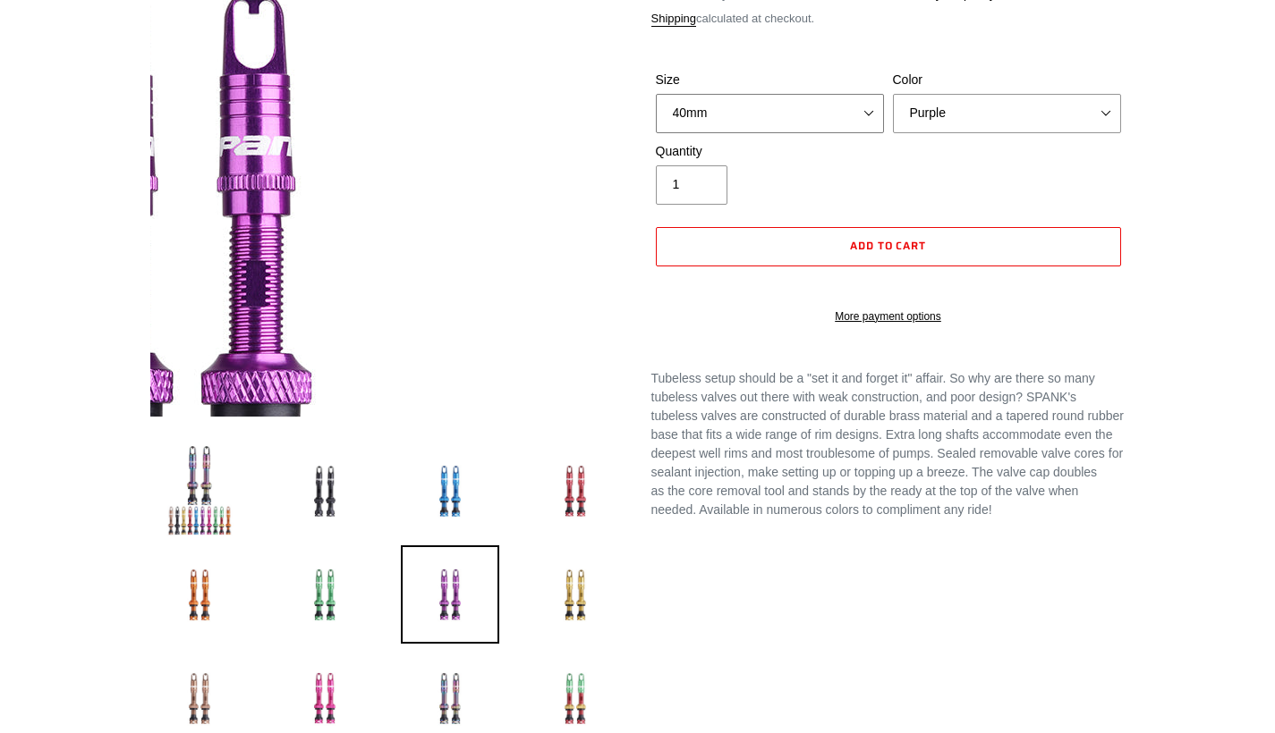
scroll to position [271, 0]
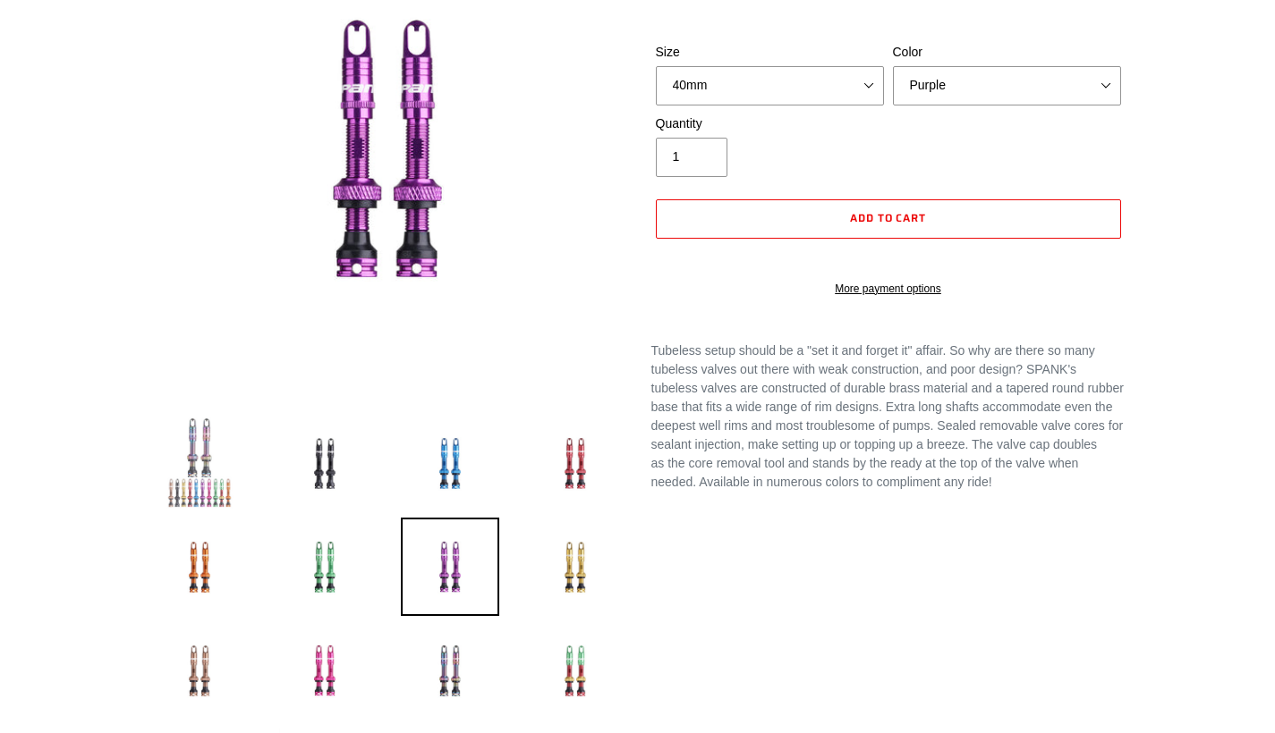
click at [195, 463] on img at bounding box center [199, 463] width 98 height 98
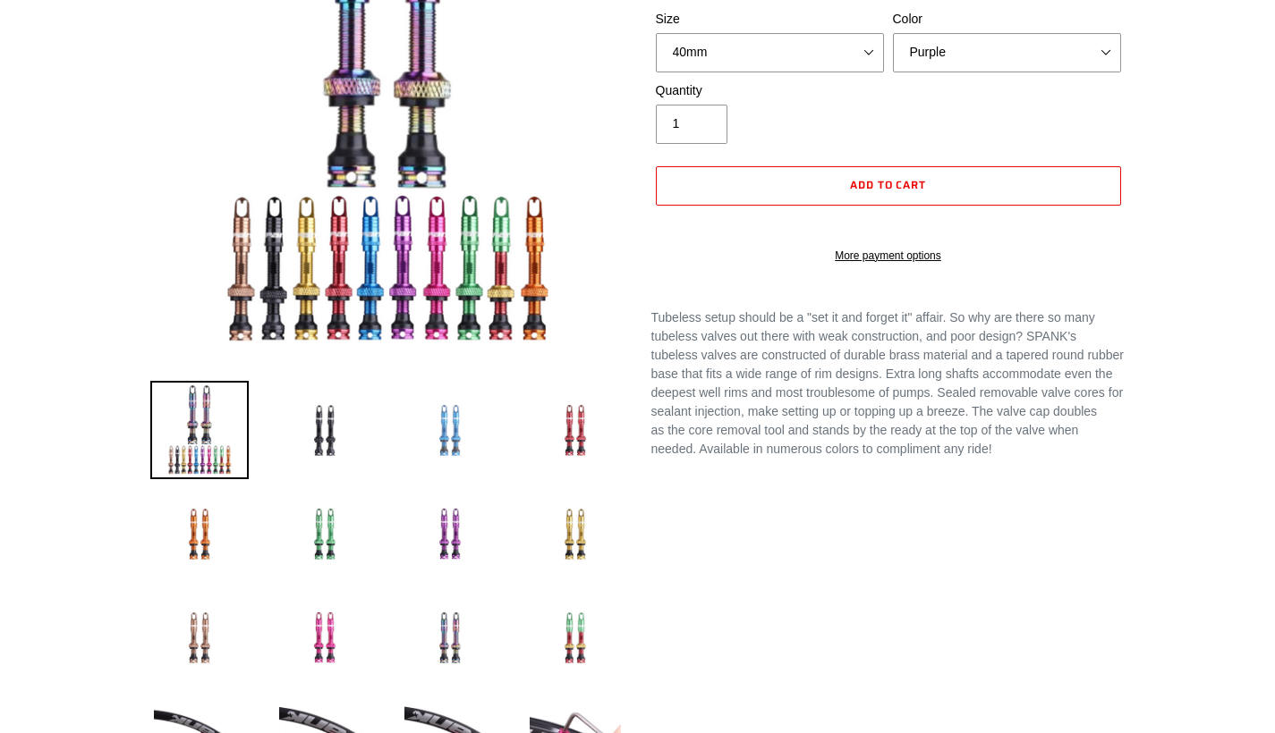
scroll to position [307, 0]
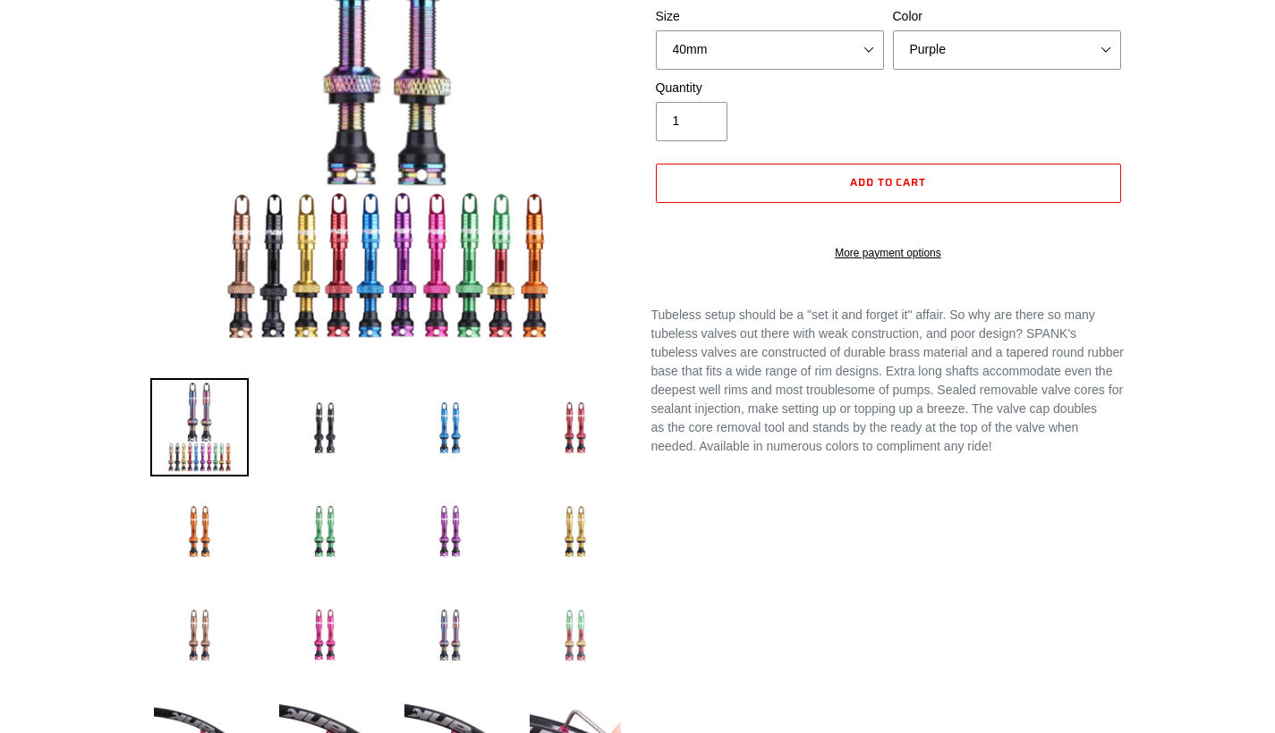
click at [577, 639] on img at bounding box center [575, 635] width 98 height 98
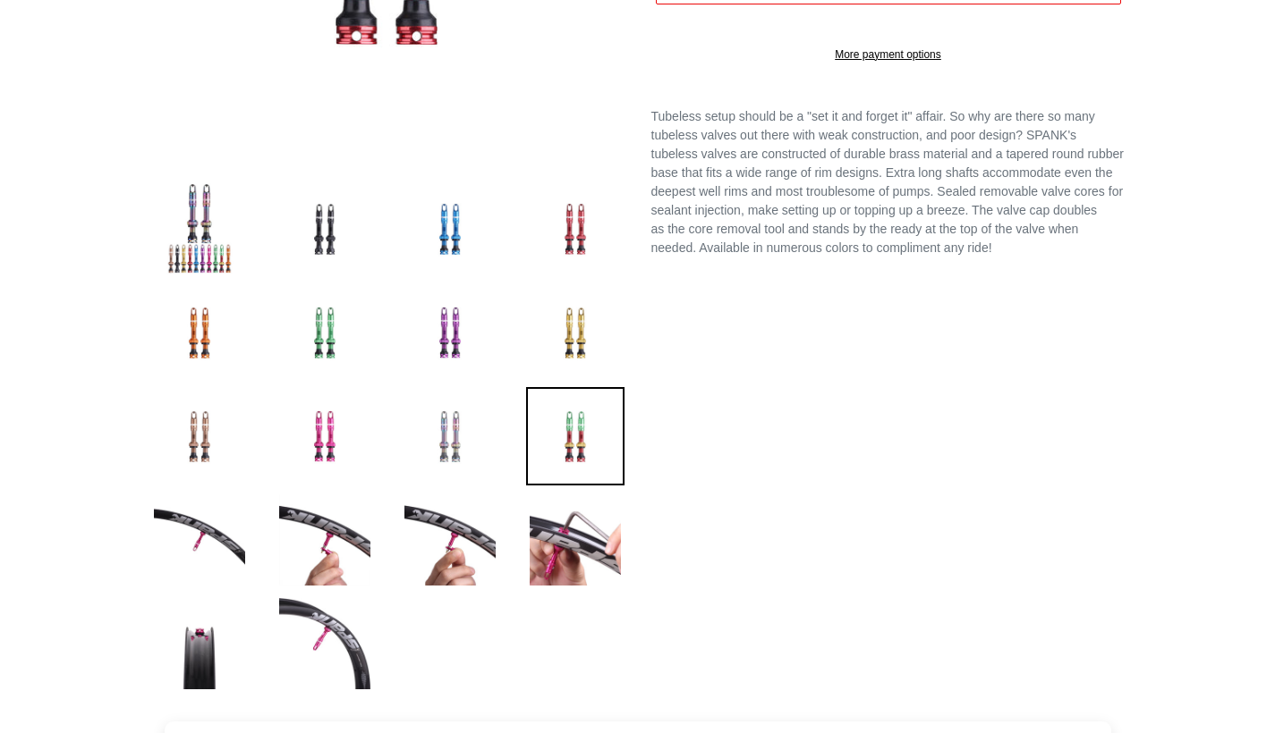
scroll to position [504, 0]
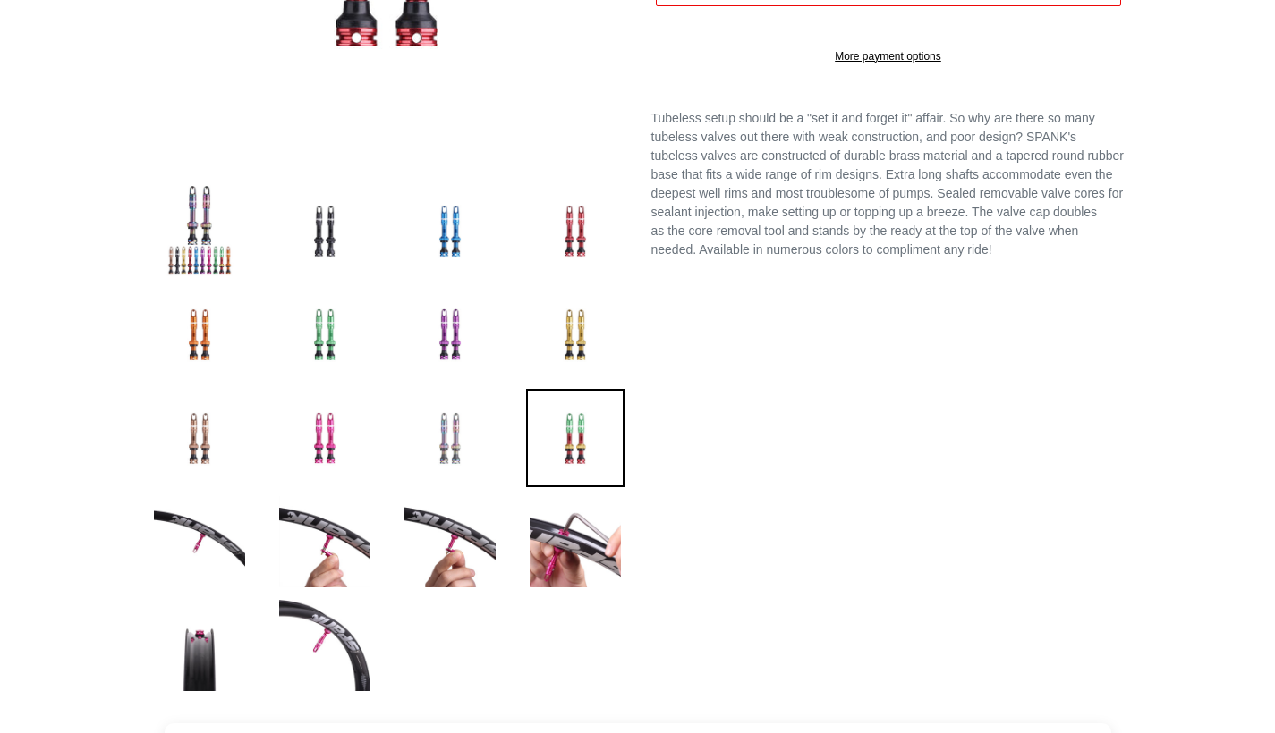
click at [462, 453] on img at bounding box center [450, 438] width 98 height 98
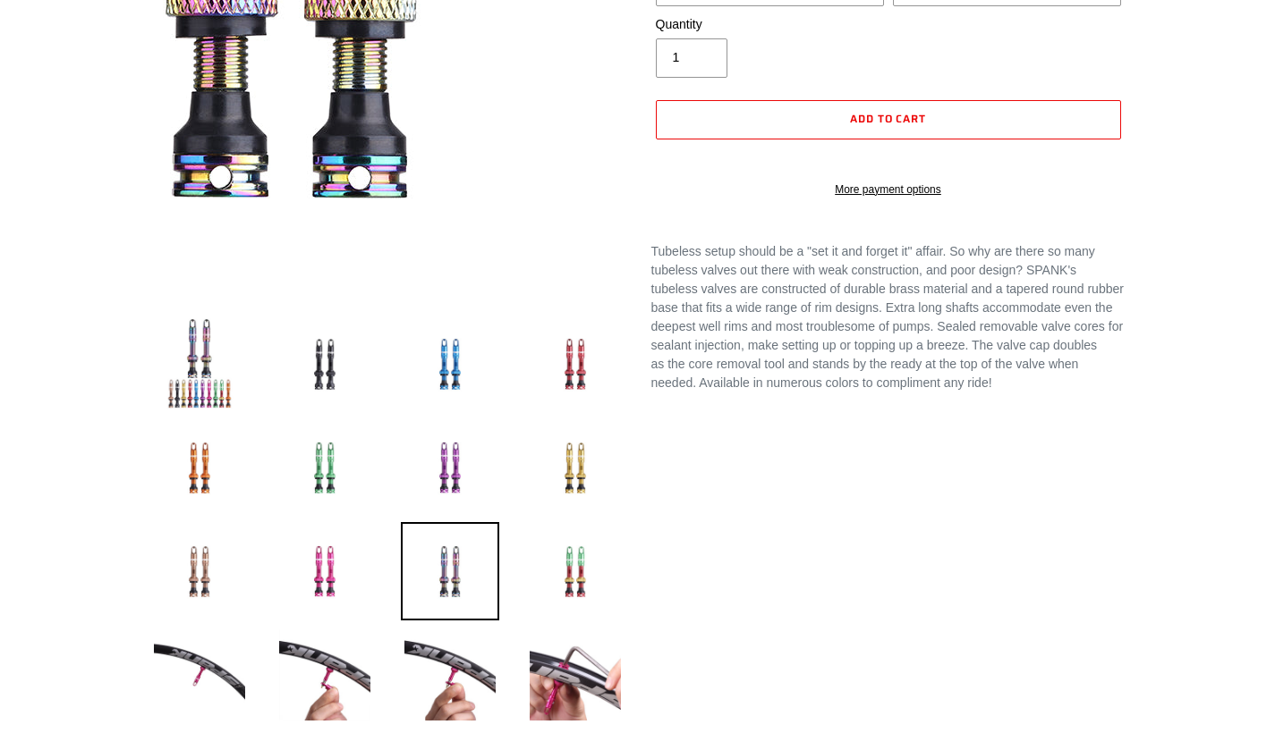
scroll to position [437, 0]
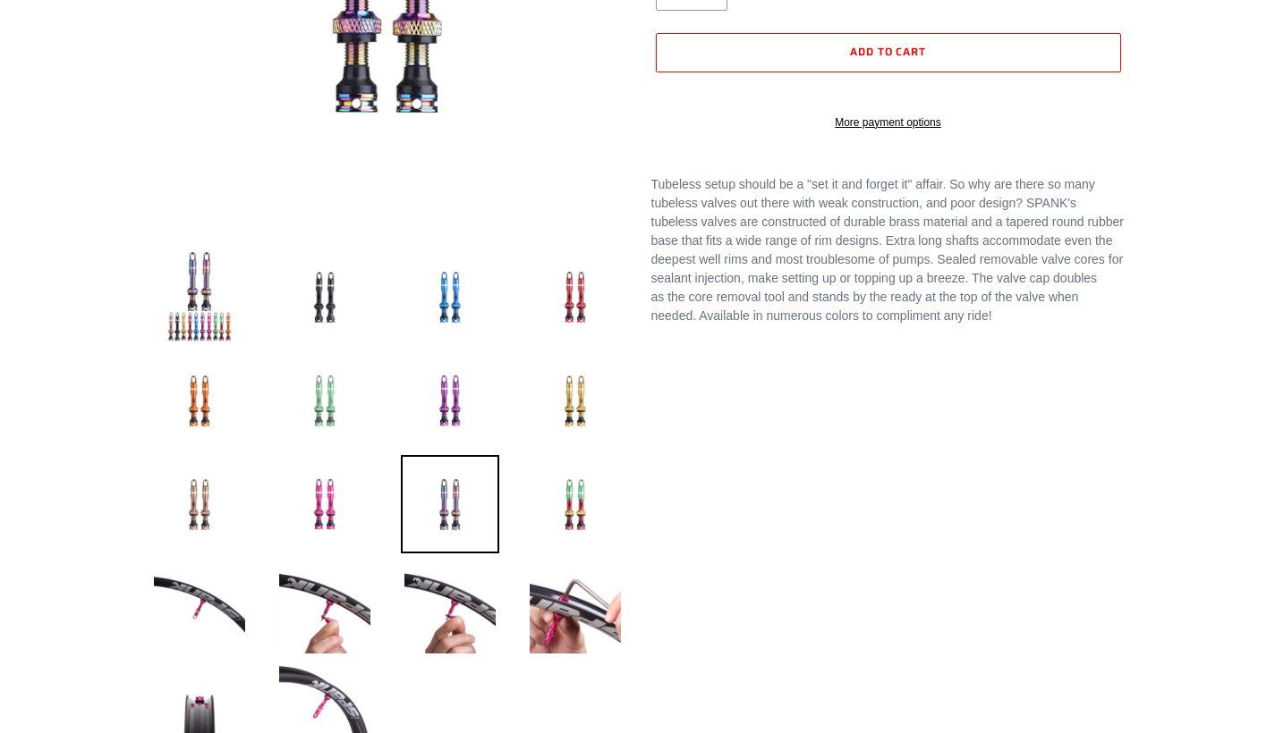
click at [335, 415] on img at bounding box center [324, 400] width 98 height 98
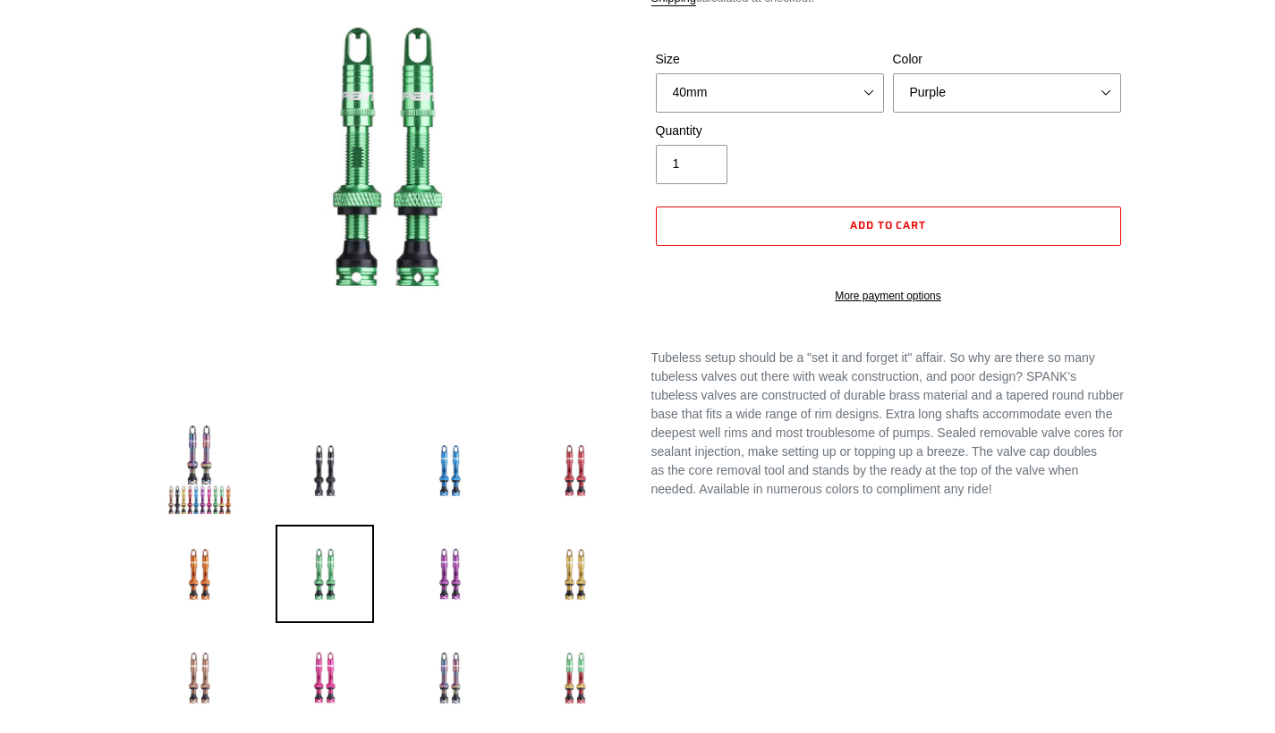
scroll to position [184, 0]
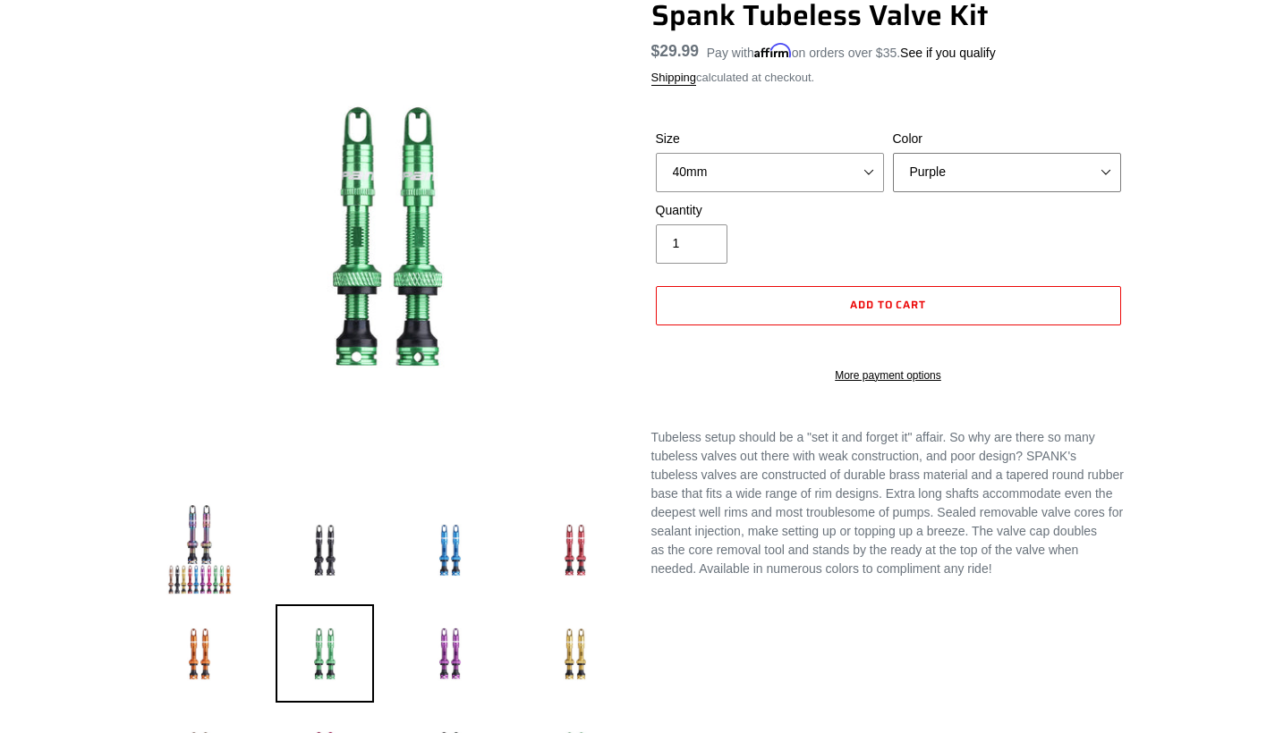
click at [942, 165] on select "Black Orange Purple Gold Pink Oil Slick Blue Red Green Bronze Rasta" at bounding box center [1007, 172] width 228 height 39
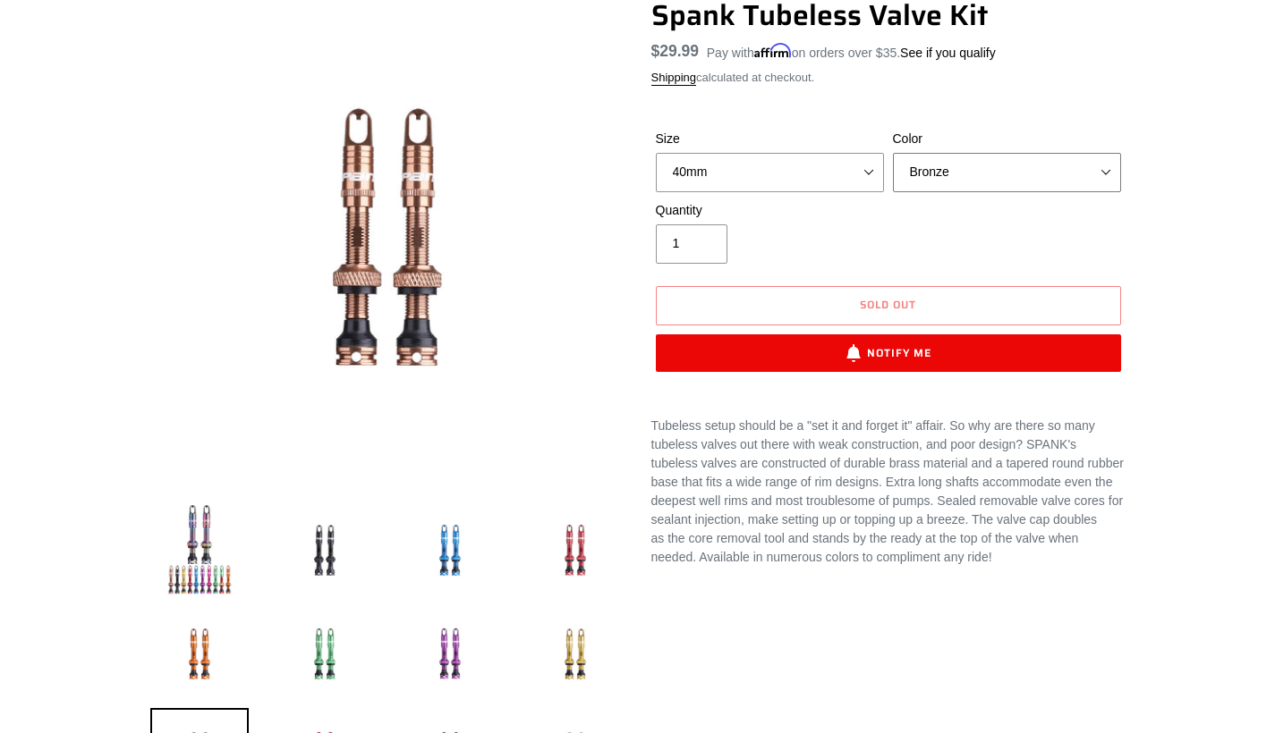
select select "Green"
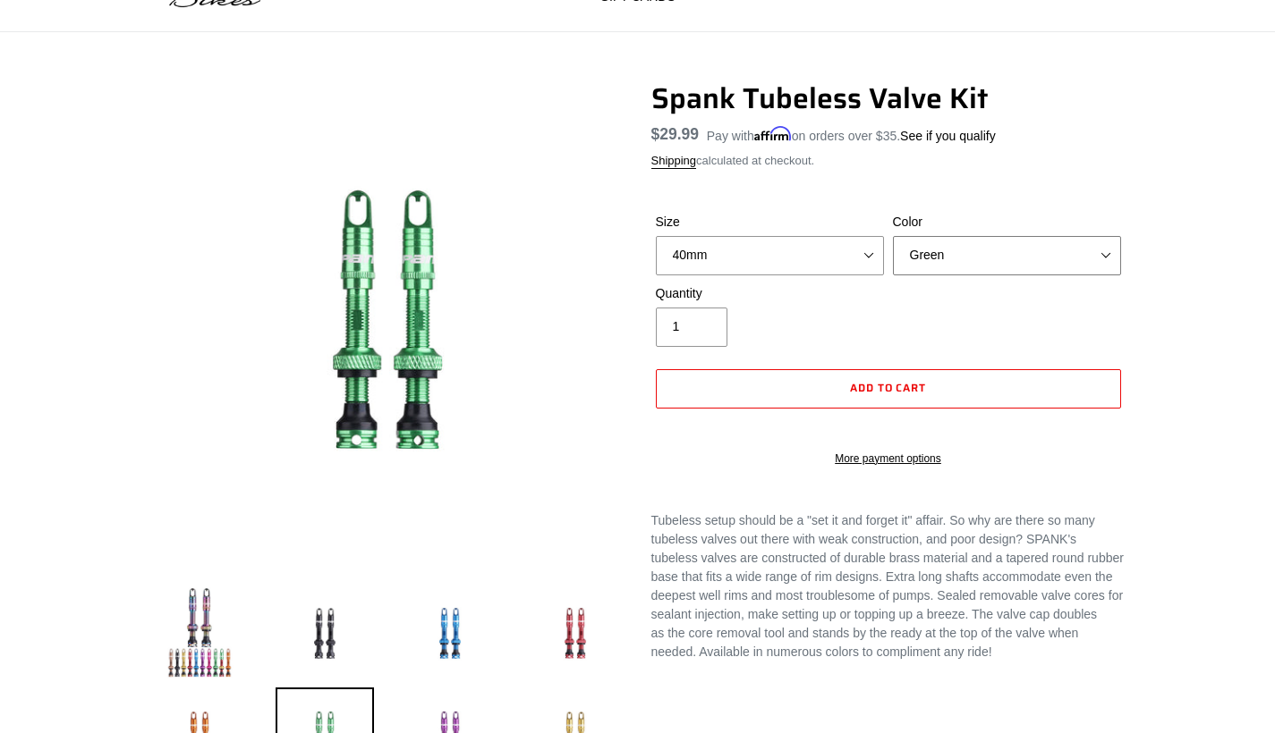
scroll to position [41, 0]
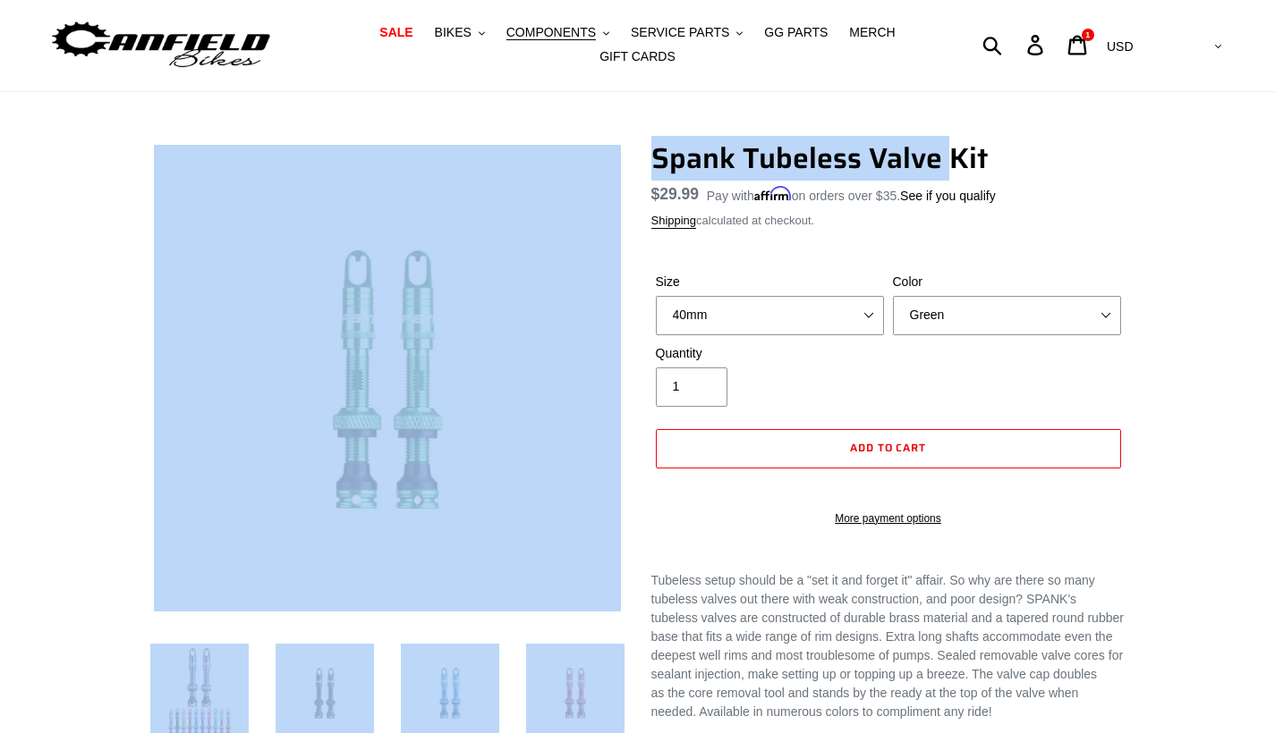
drag, startPoint x: 944, startPoint y: 145, endPoint x: 947, endPoint y: 125, distance: 19.9
click at [568, 32] on span "COMPONENTS" at bounding box center [550, 32] width 89 height 15
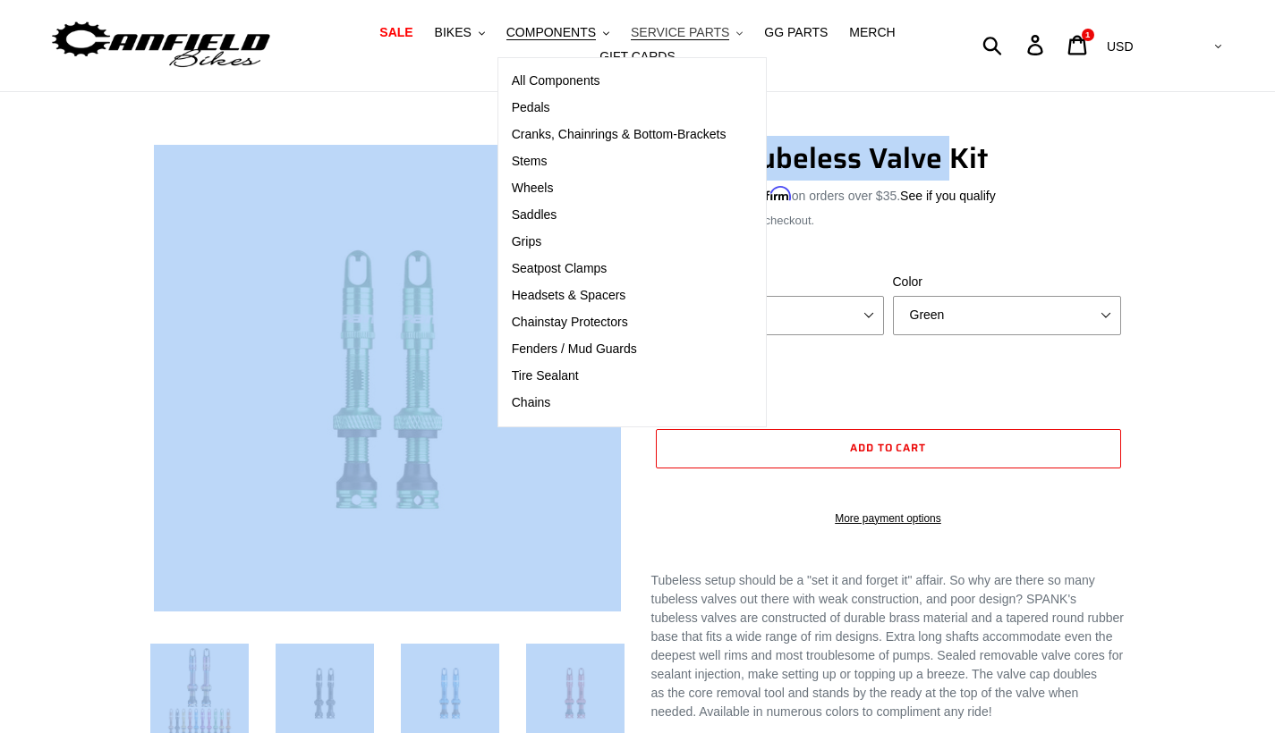
click at [678, 27] on span "SERVICE PARTS" at bounding box center [680, 32] width 98 height 15
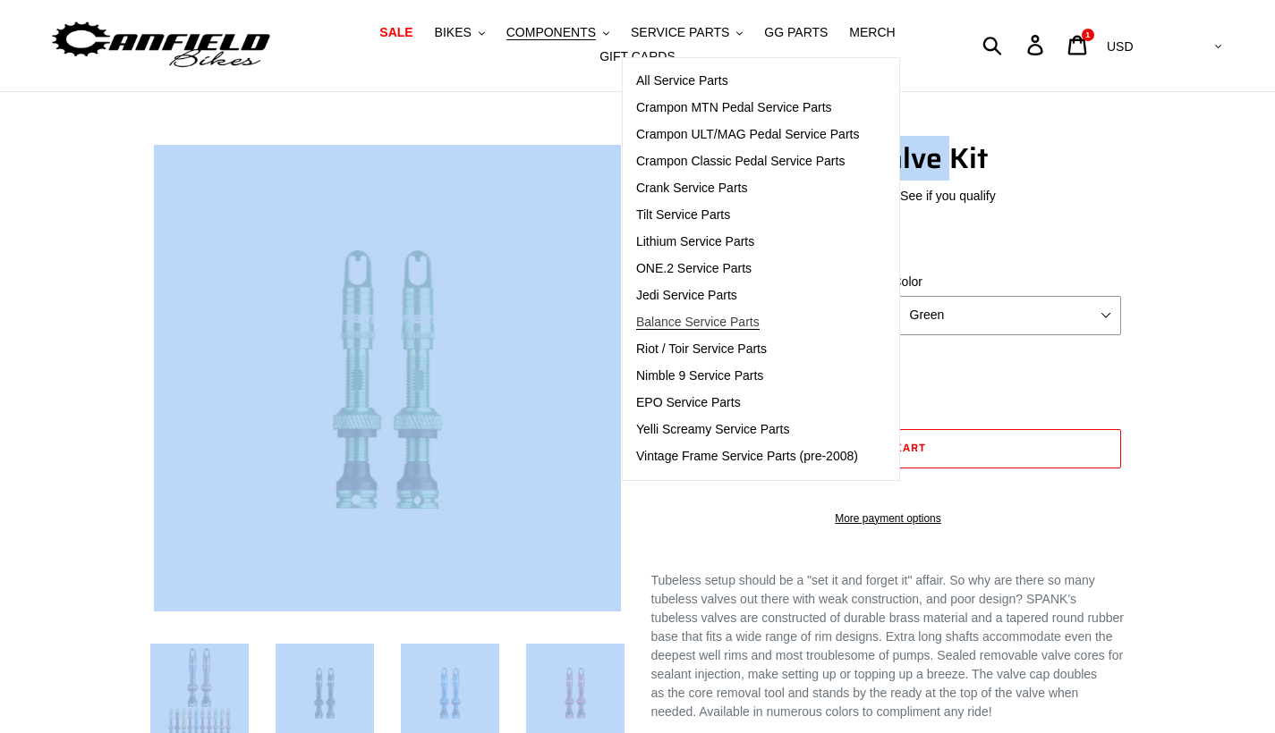
click at [709, 311] on link "Balance Service Parts" at bounding box center [748, 322] width 250 height 27
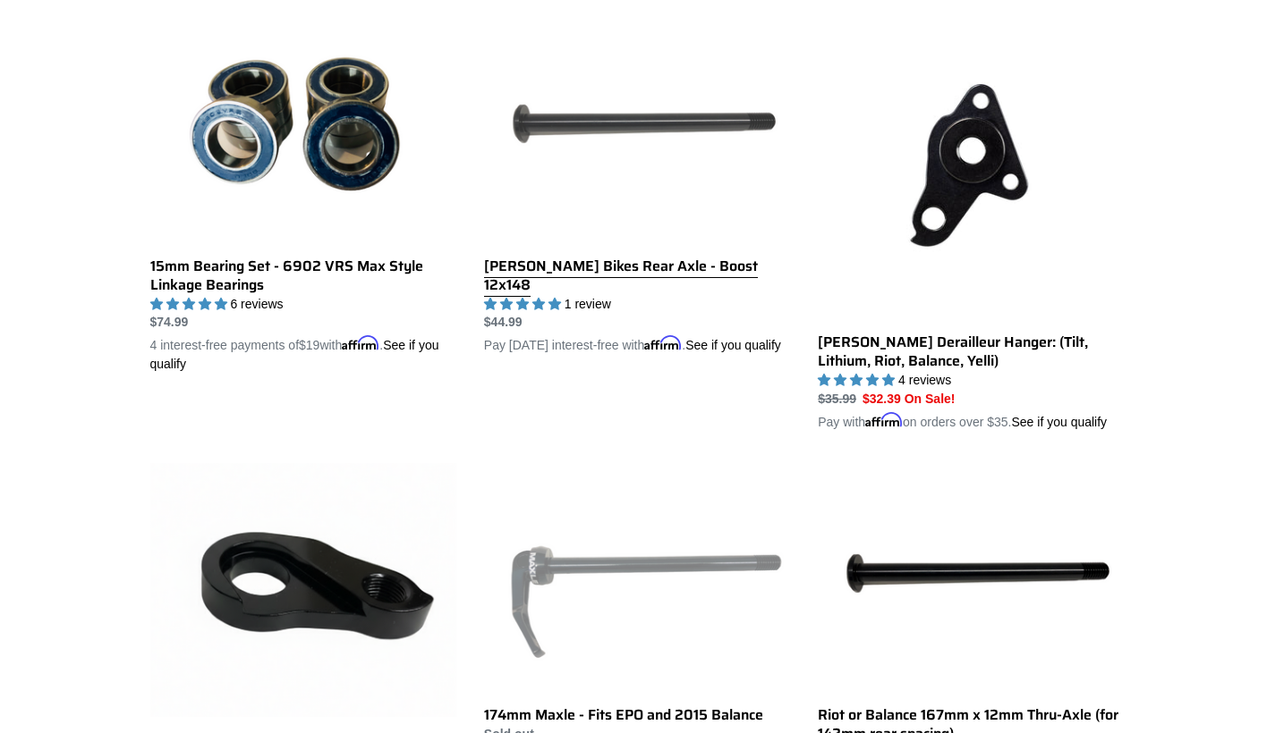
scroll to position [950, 0]
